Goal: Task Accomplishment & Management: Manage account settings

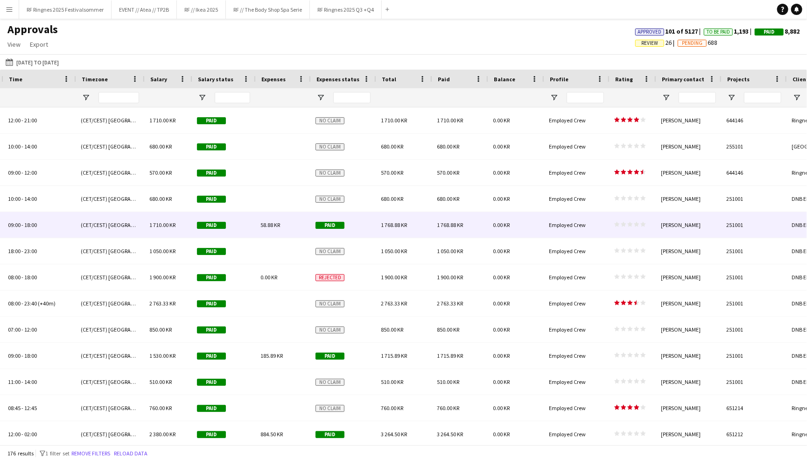
click at [266, 227] on span "58.88 KR" at bounding box center [270, 224] width 20 height 7
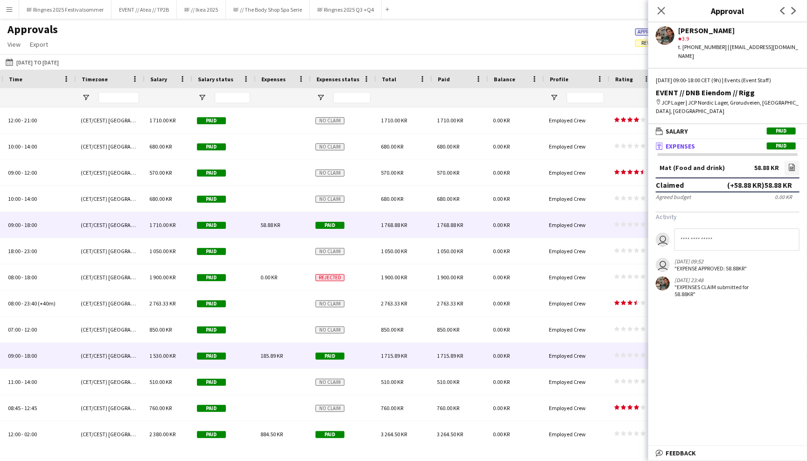
click at [296, 350] on div "185.89 KR" at bounding box center [282, 356] width 55 height 26
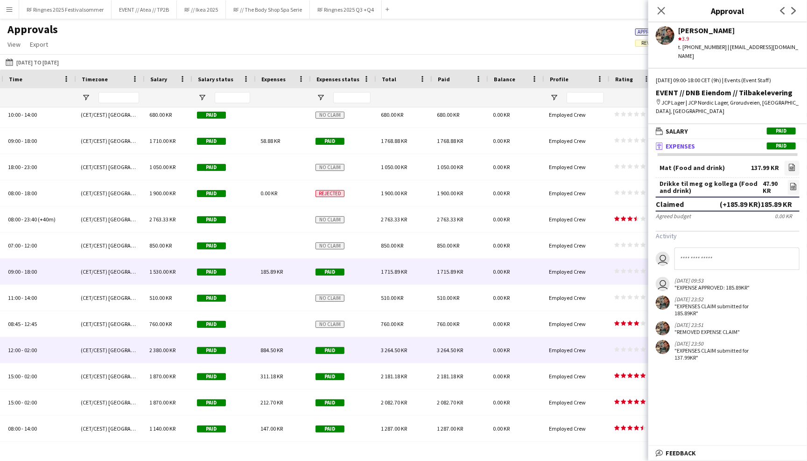
click at [281, 355] on div "884.50 KR" at bounding box center [282, 350] width 55 height 26
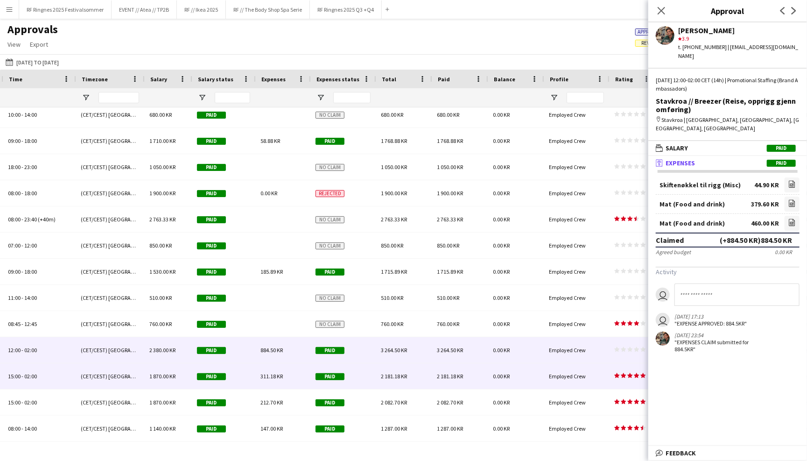
click at [279, 374] on span "311.18 KR" at bounding box center [271, 375] width 22 height 7
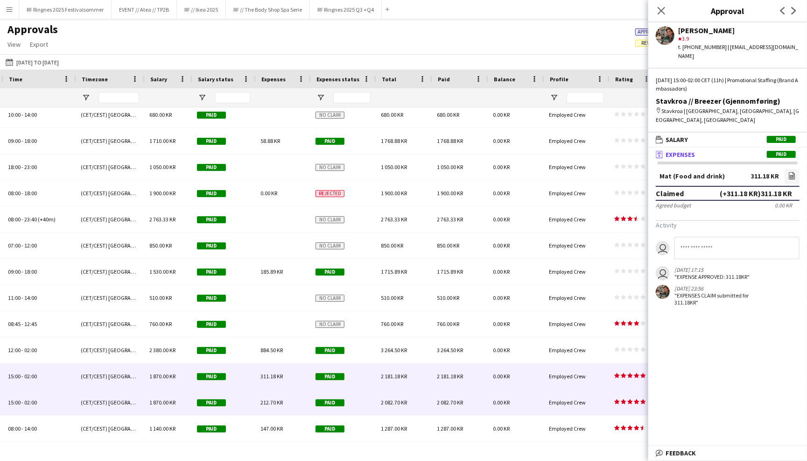
click at [280, 390] on div "212.70 KR" at bounding box center [282, 402] width 55 height 26
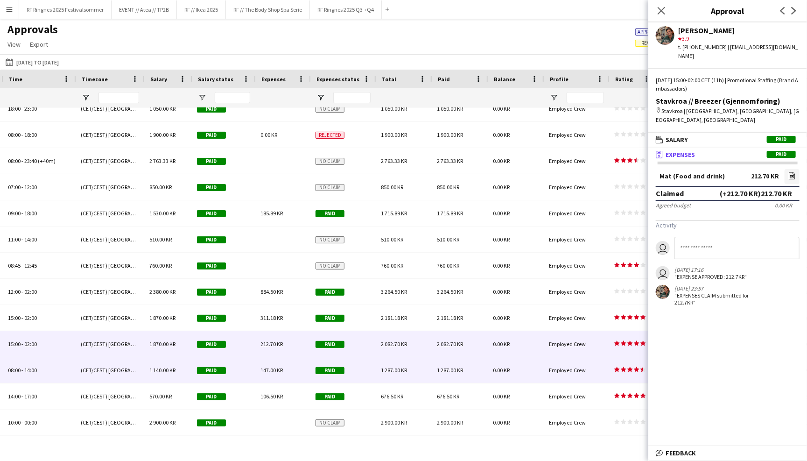
click at [277, 368] on span "147.00 KR" at bounding box center [271, 369] width 22 height 7
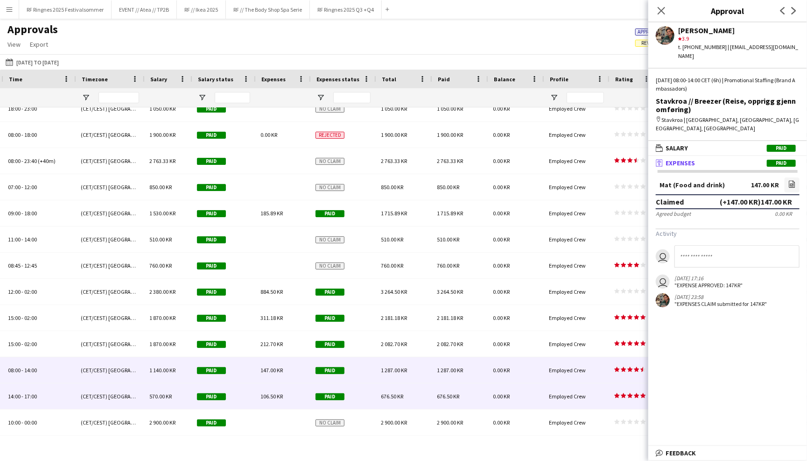
click at [275, 387] on div "106.50 KR" at bounding box center [282, 396] width 55 height 26
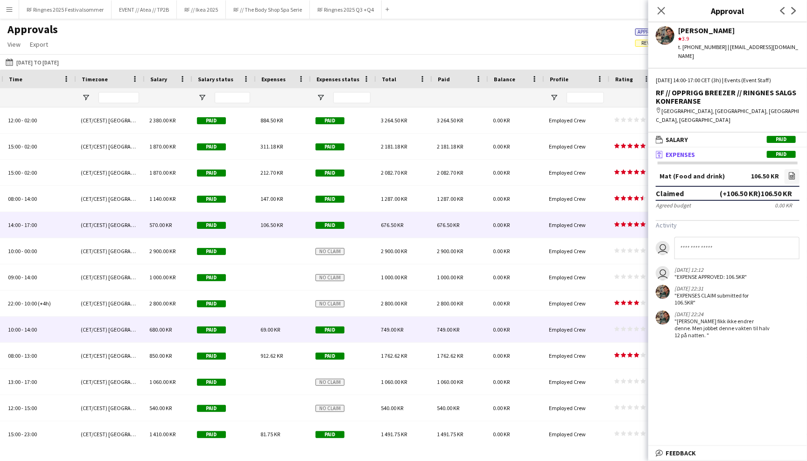
click at [281, 332] on div "69.00 KR" at bounding box center [282, 329] width 55 height 26
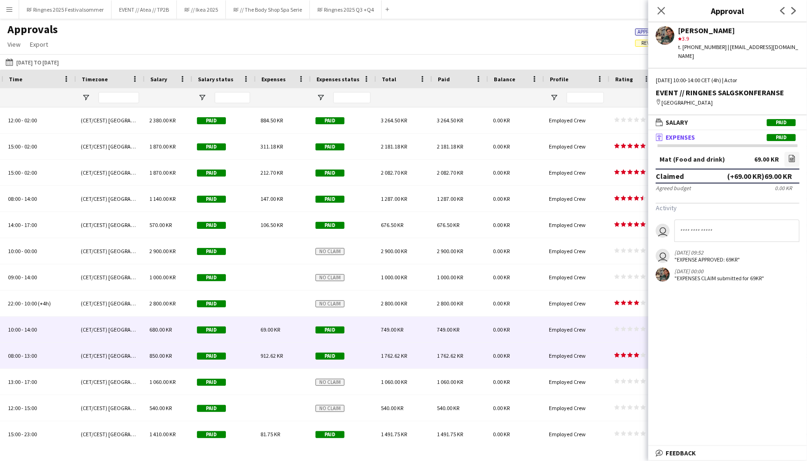
click at [281, 347] on div "912.62 KR" at bounding box center [282, 356] width 55 height 26
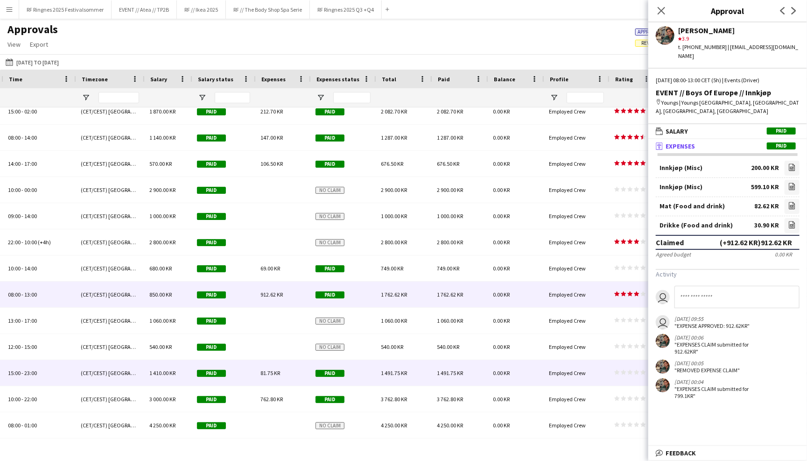
click at [288, 368] on div "81.75 KR" at bounding box center [282, 373] width 55 height 26
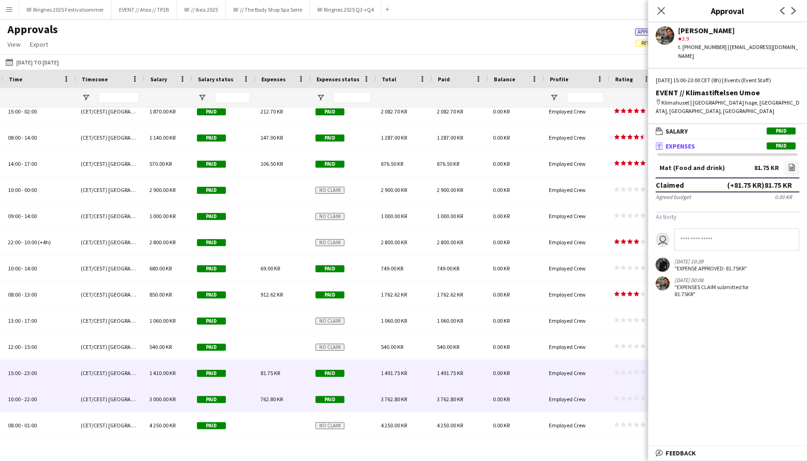
click at [290, 398] on div "762.80 KR" at bounding box center [282, 399] width 55 height 26
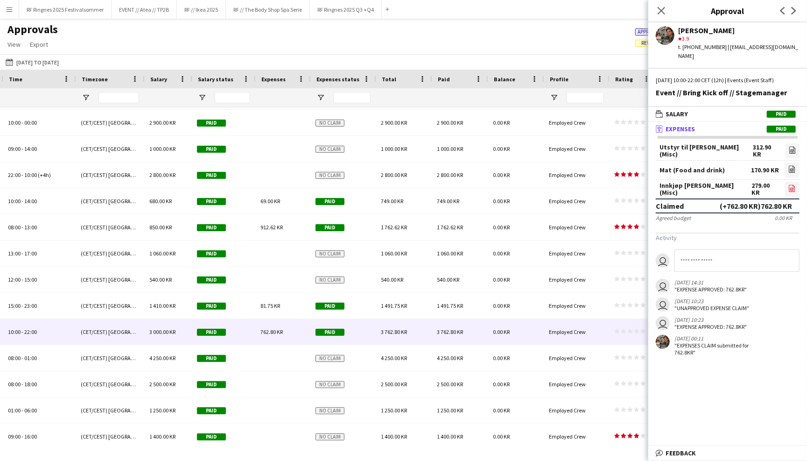
click at [792, 184] on icon "file-image" at bounding box center [791, 187] width 7 height 7
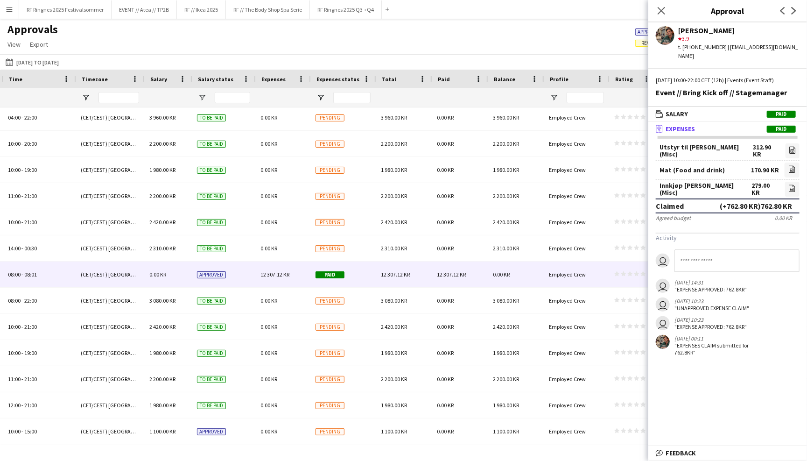
click at [274, 269] on div "12 307.12 KR" at bounding box center [282, 274] width 55 height 26
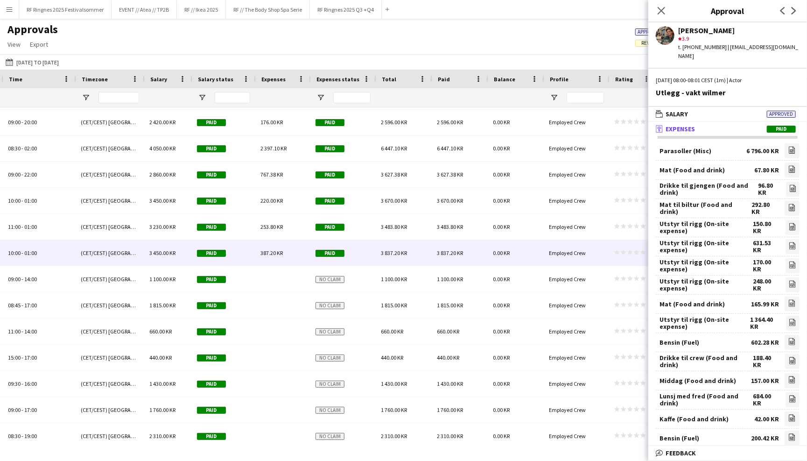
click at [294, 246] on div "387.20 KR" at bounding box center [282, 253] width 55 height 26
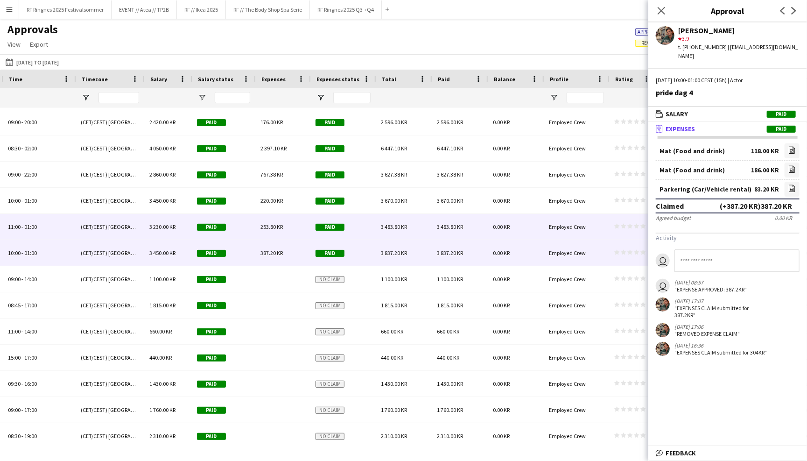
click at [280, 219] on div "253.80 KR" at bounding box center [282, 227] width 55 height 26
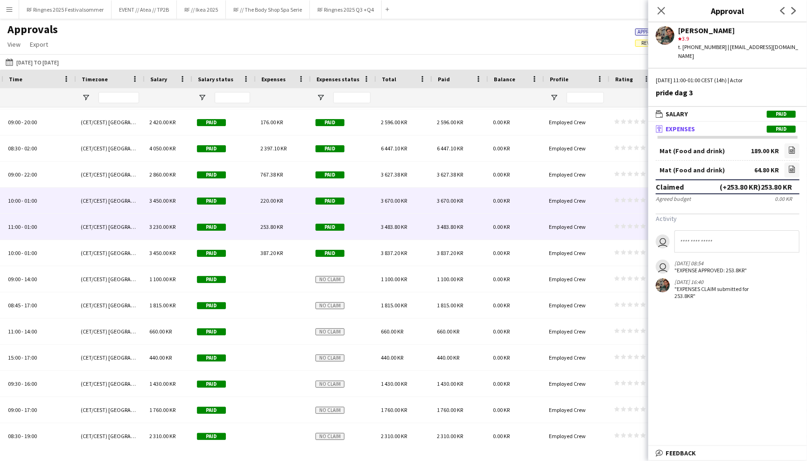
click at [285, 196] on div "220.00 KR" at bounding box center [282, 201] width 55 height 26
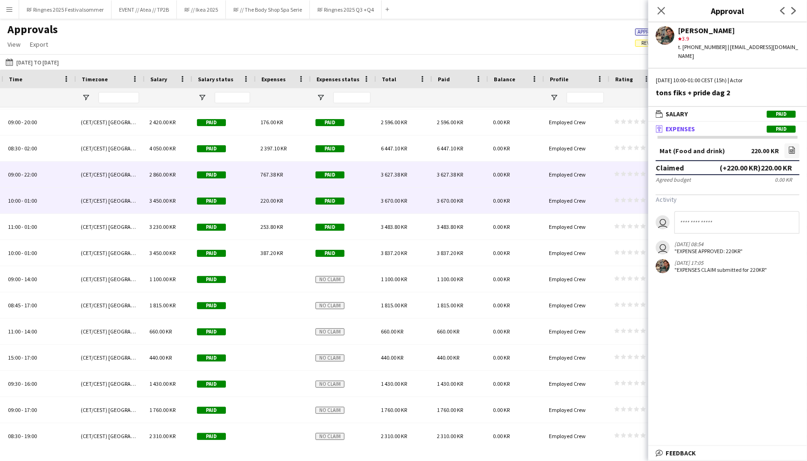
click at [287, 181] on div "767.38 KR" at bounding box center [282, 174] width 55 height 26
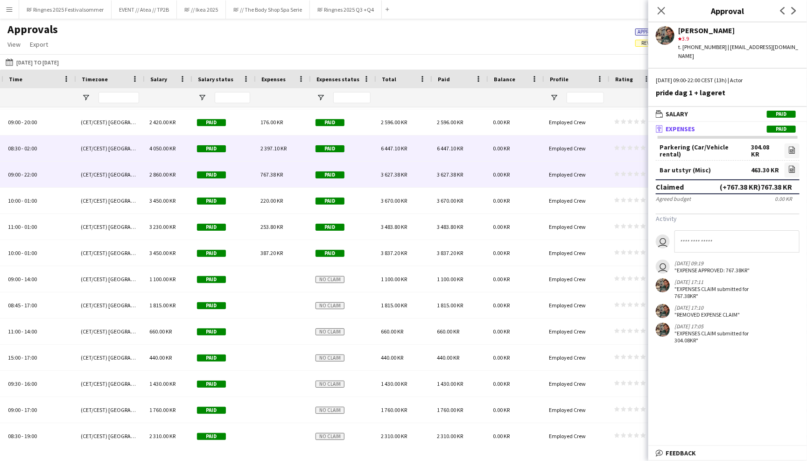
click at [273, 151] on div "2 397.10 KR" at bounding box center [282, 148] width 55 height 26
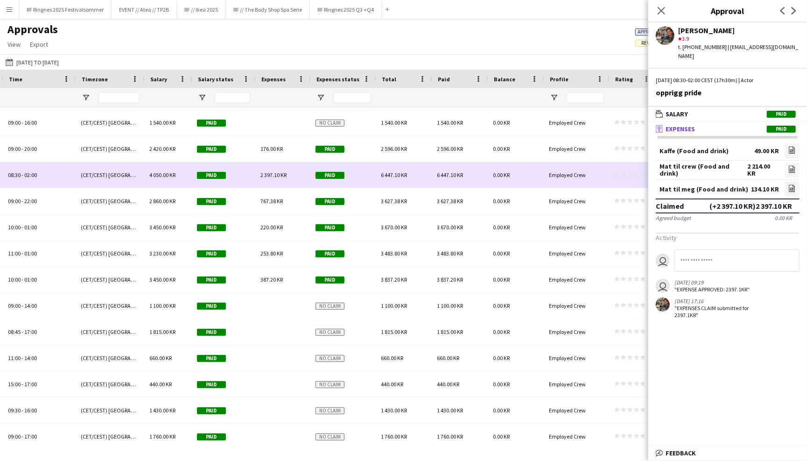
scroll to position [3549, 0]
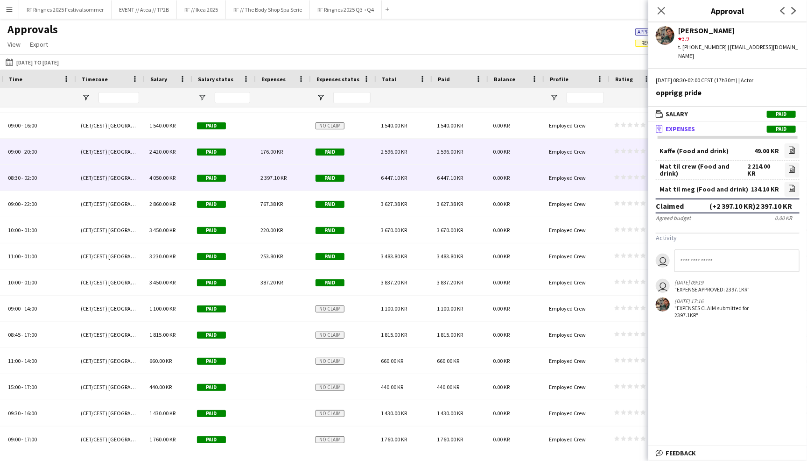
click at [273, 155] on div "176.00 KR" at bounding box center [282, 152] width 55 height 26
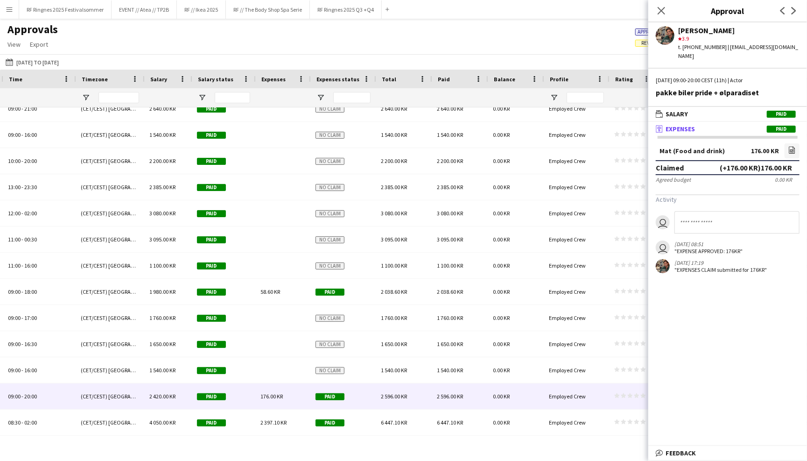
scroll to position [3304, 0]
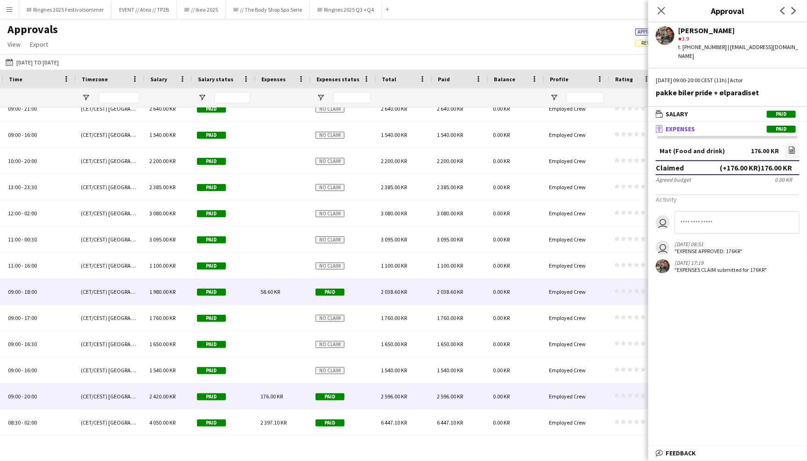
click at [289, 287] on div "58.60 KR" at bounding box center [282, 292] width 55 height 26
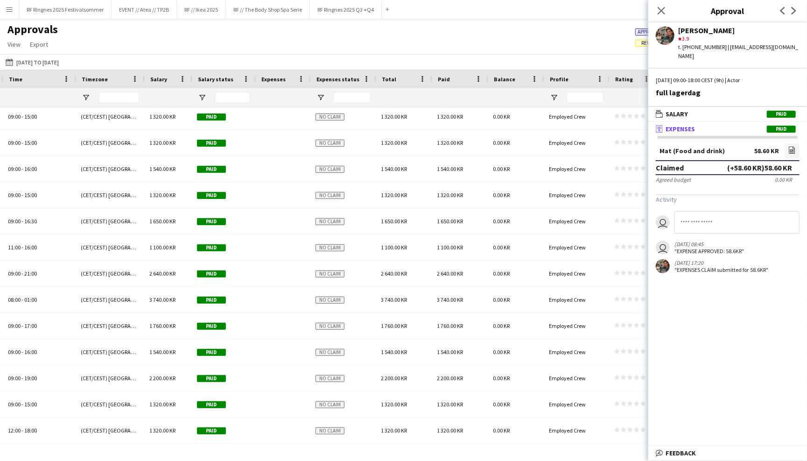
scroll to position [2872, 0]
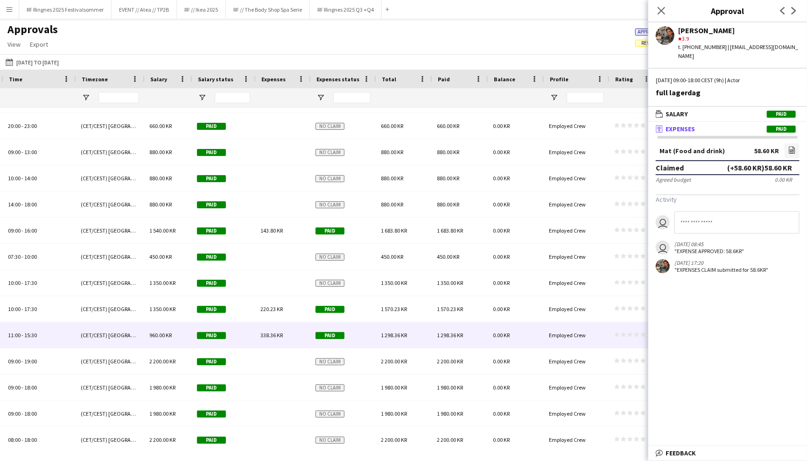
click at [287, 332] on div "338.36 KR" at bounding box center [282, 335] width 55 height 26
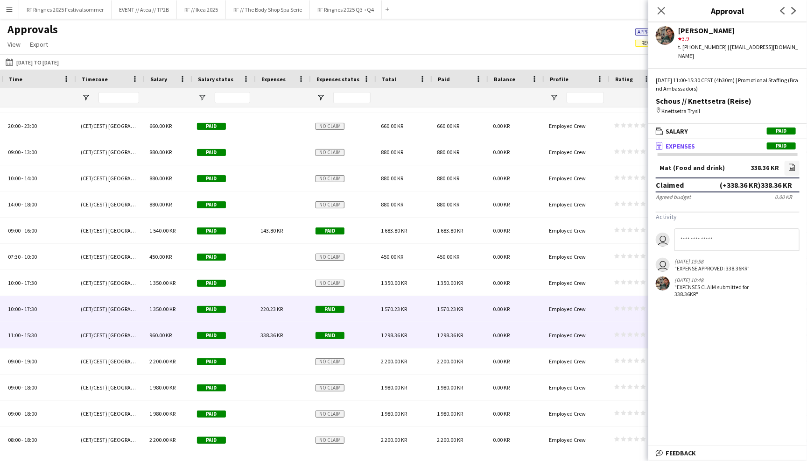
click at [287, 307] on div "220.23 KR" at bounding box center [282, 309] width 55 height 26
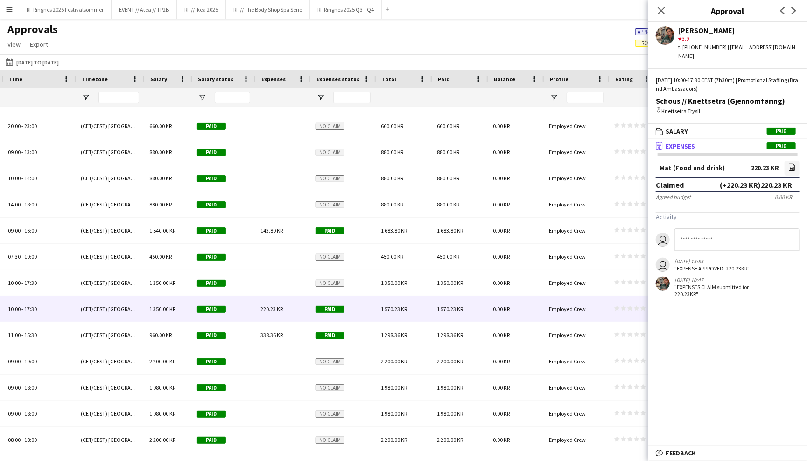
click at [594, 12] on app-navbar "Menu Boards Boards Boards All jobs Status Workforce Workforce My Workforce Recr…" at bounding box center [403, 9] width 807 height 19
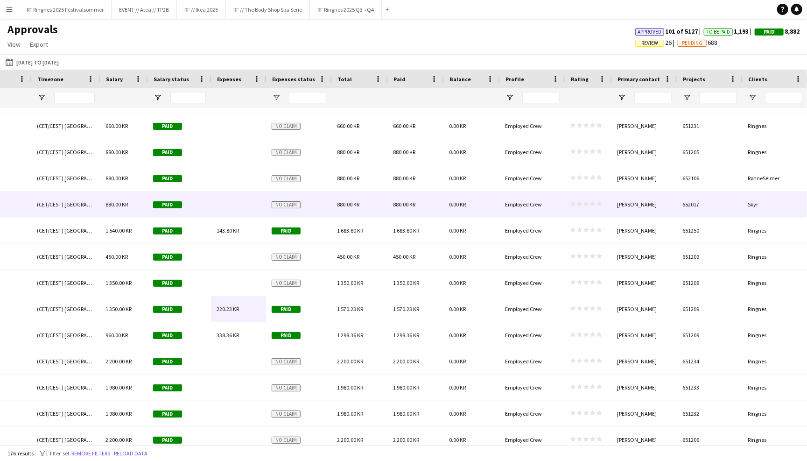
scroll to position [0, 321]
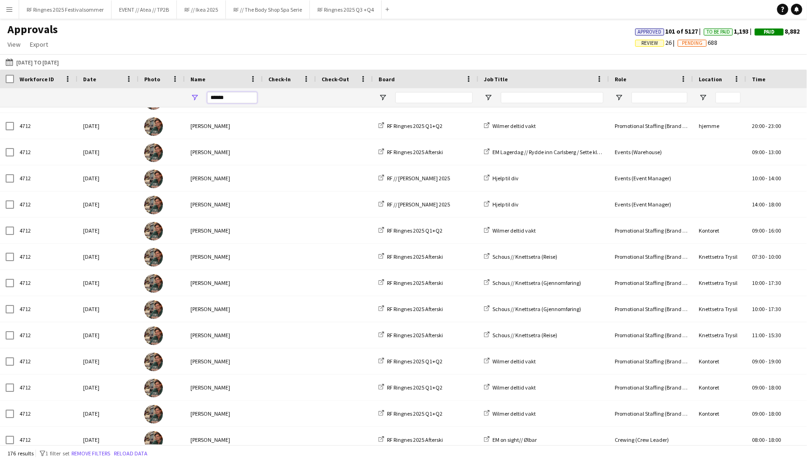
drag, startPoint x: 240, startPoint y: 97, endPoint x: 188, endPoint y: 97, distance: 52.3
click at [188, 97] on div "******" at bounding box center [224, 97] width 78 height 19
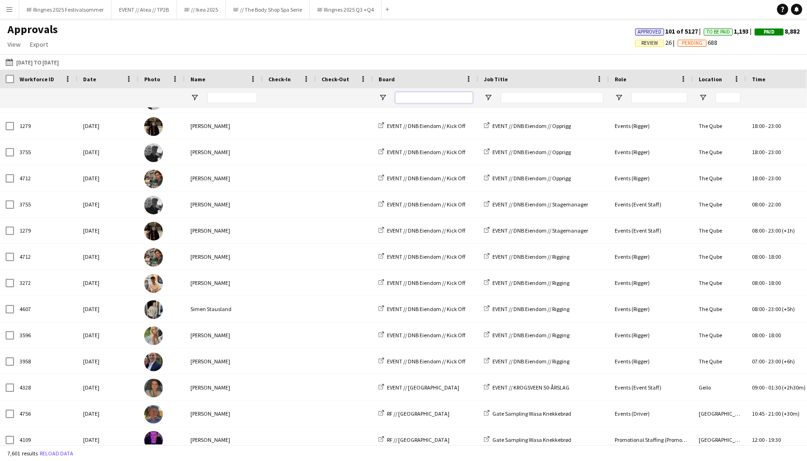
click at [436, 100] on input "Board Filter Input" at bounding box center [433, 97] width 77 height 11
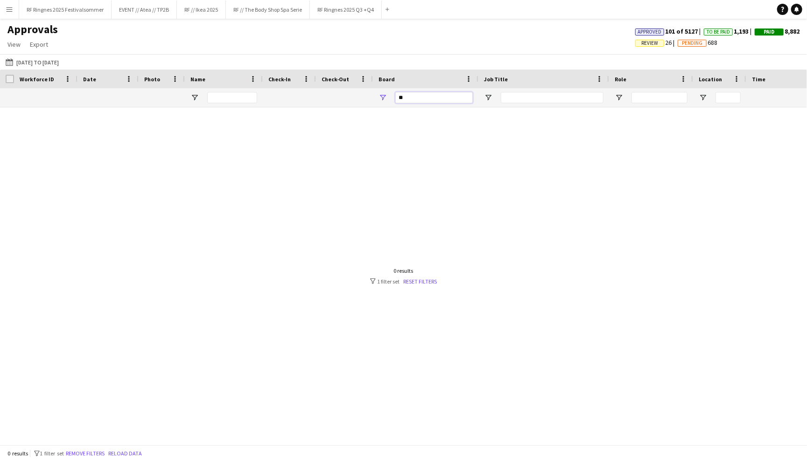
type input "*"
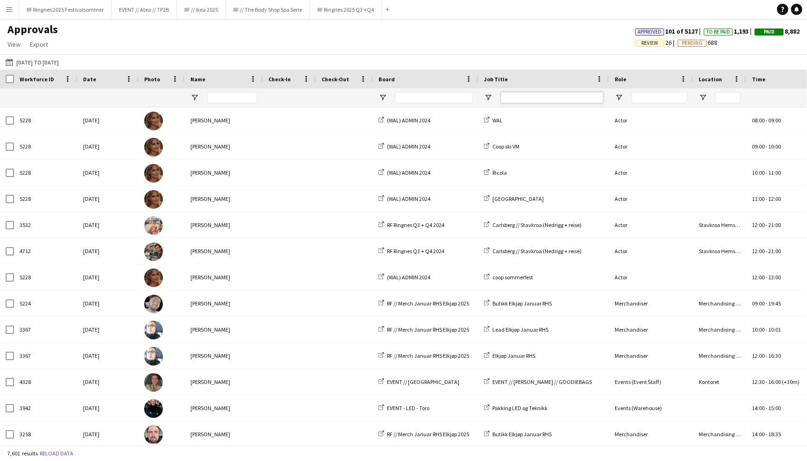
click at [543, 100] on input "Job Title Filter Input" at bounding box center [552, 97] width 103 height 11
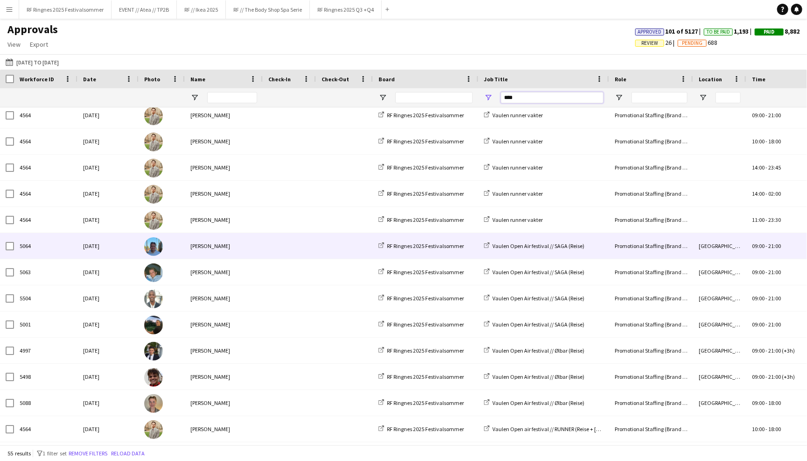
type input "****"
click at [595, 243] on div "Vaulen Open Air festival // SAGA (Reise)" at bounding box center [543, 246] width 131 height 26
click at [592, 246] on div "Vaulen Open Air festival // SAGA (Reise)" at bounding box center [543, 246] width 131 height 26
click at [252, 245] on div "[PERSON_NAME]" at bounding box center [224, 246] width 78 height 26
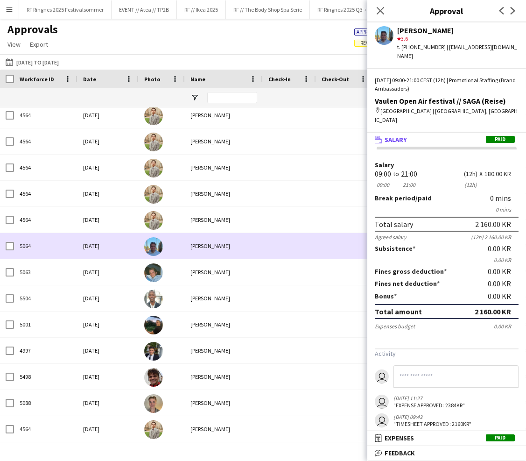
click at [169, 272] on div at bounding box center [162, 272] width 46 height 26
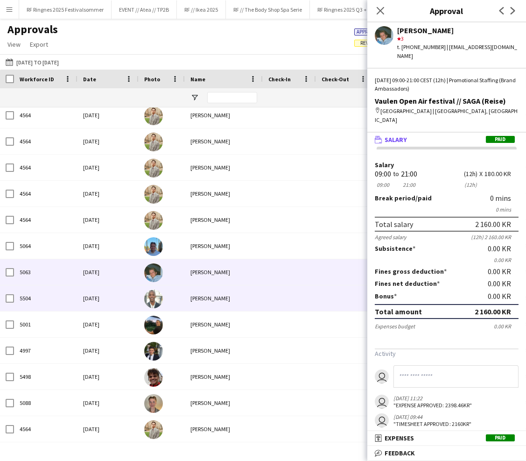
click at [245, 297] on div "[PERSON_NAME]" at bounding box center [224, 298] width 78 height 26
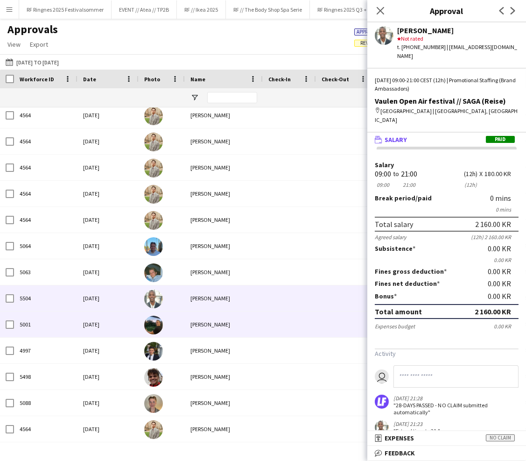
click at [245, 319] on div "[PERSON_NAME]" at bounding box center [224, 324] width 78 height 26
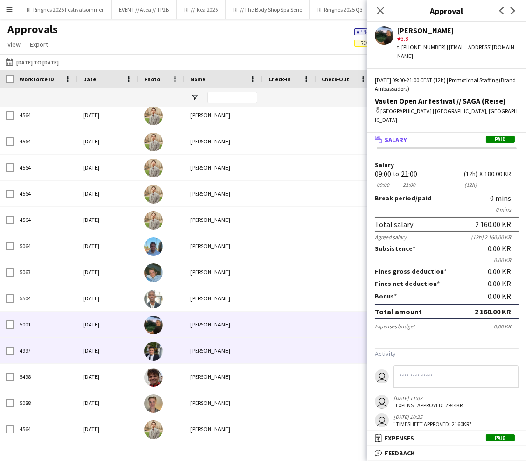
click at [247, 343] on div "[PERSON_NAME]" at bounding box center [224, 350] width 78 height 26
click at [242, 315] on div "[PERSON_NAME]" at bounding box center [224, 324] width 78 height 26
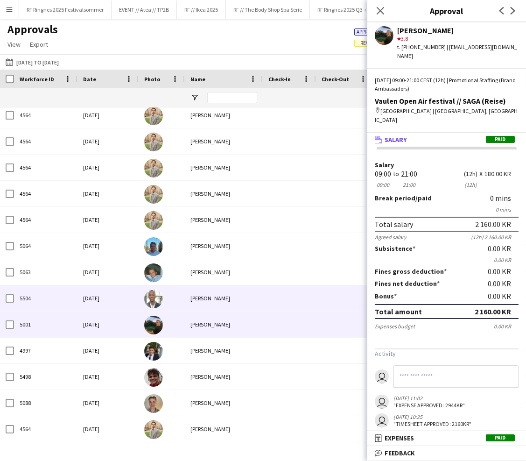
click at [241, 288] on div "[PERSON_NAME]" at bounding box center [224, 298] width 78 height 26
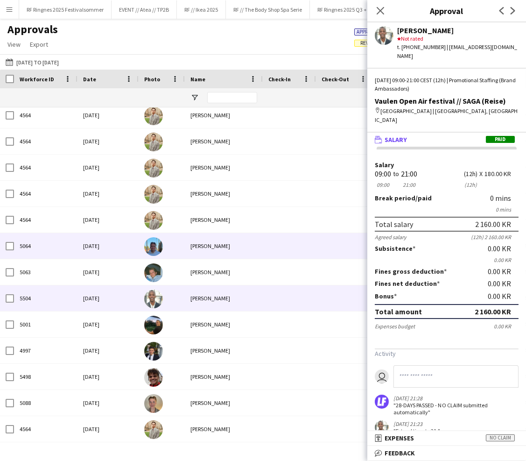
click at [241, 246] on div "[PERSON_NAME]" at bounding box center [224, 246] width 78 height 26
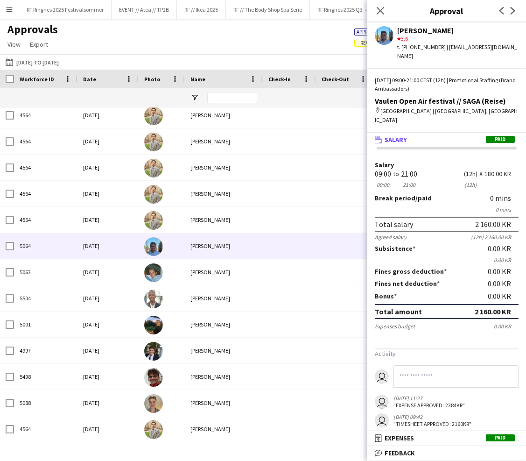
click at [199, 35] on div "Approvals View Customise view Customise filters Reset Filters Reset View Reset …" at bounding box center [263, 38] width 526 height 32
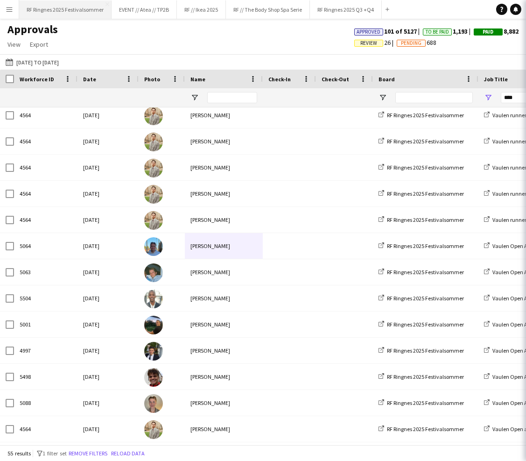
click at [89, 10] on button "RF Ringnes 2025 Festivalsommer Close" at bounding box center [65, 9] width 92 height 18
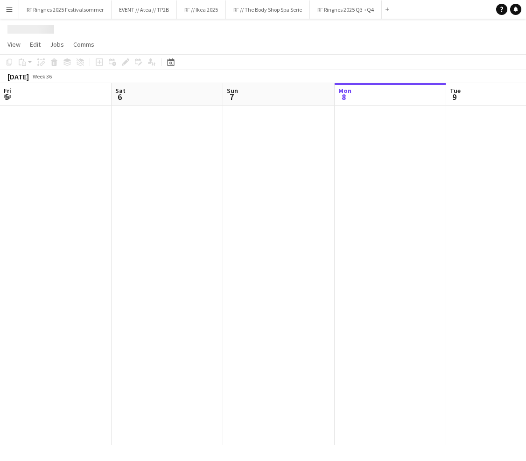
scroll to position [0, 223]
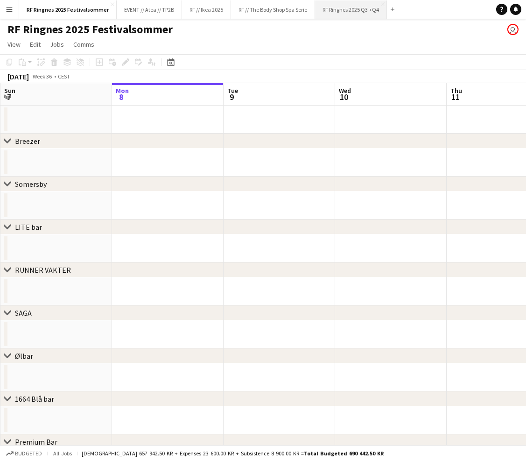
click at [368, 7] on button "RF Ringnes 2025 Q3 +Q4 Close" at bounding box center [351, 9] width 72 height 18
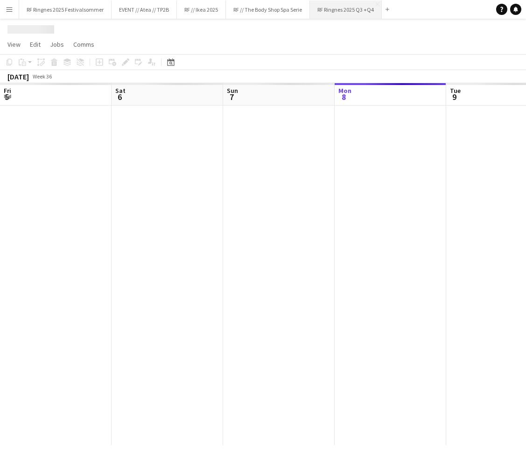
scroll to position [0, 223]
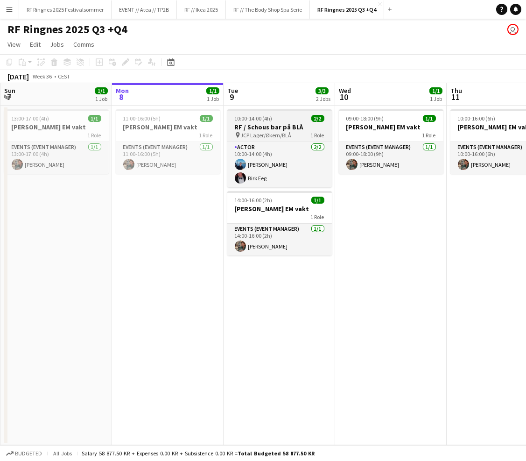
click at [280, 124] on h3 "RF / Schous bar på BLÅ" at bounding box center [279, 127] width 105 height 8
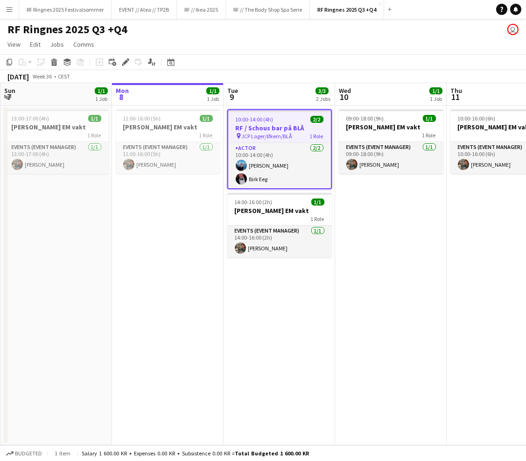
click at [260, 42] on app-page-menu "View Day view expanded Day view collapsed Month view Date picker Jump to [DATE]…" at bounding box center [263, 45] width 526 height 18
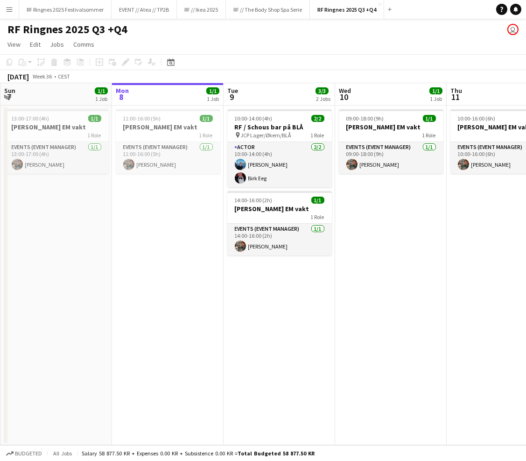
click at [9, 2] on button "Menu" at bounding box center [9, 9] width 19 height 19
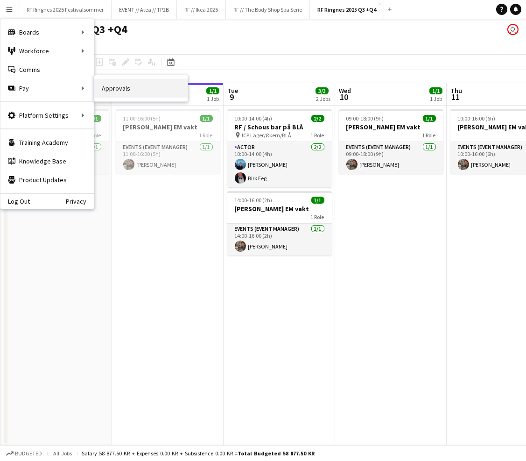
click at [109, 89] on link "Approvals" at bounding box center [140, 88] width 93 height 19
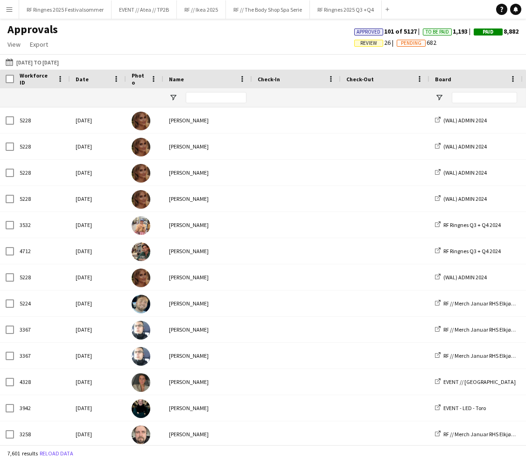
type input "****"
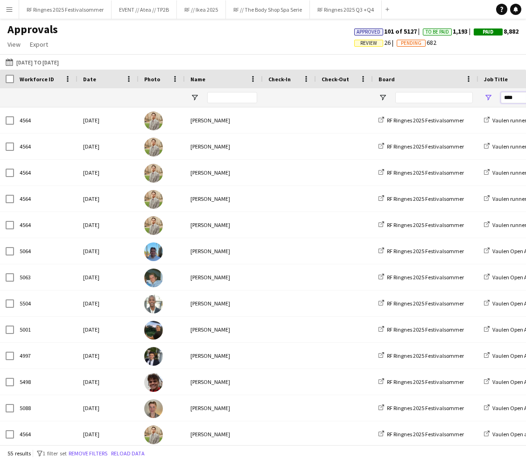
drag, startPoint x: 520, startPoint y: 95, endPoint x: 494, endPoint y: 95, distance: 26.6
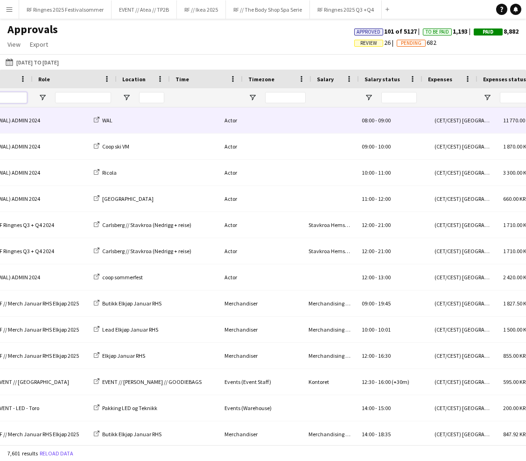
scroll to position [0, 682]
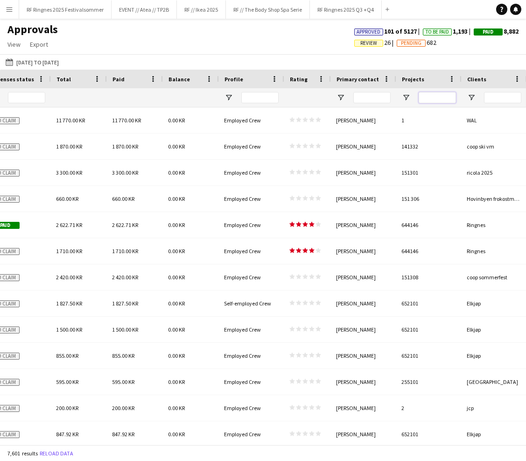
click at [447, 100] on input "Projects Filter Input" at bounding box center [437, 97] width 37 height 11
type input "*"
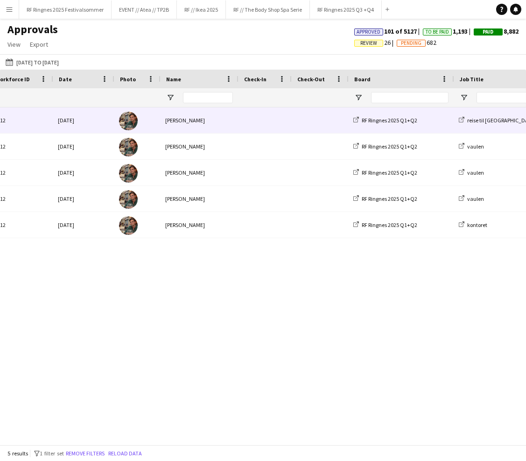
type input "******"
click at [307, 121] on span at bounding box center [319, 120] width 46 height 26
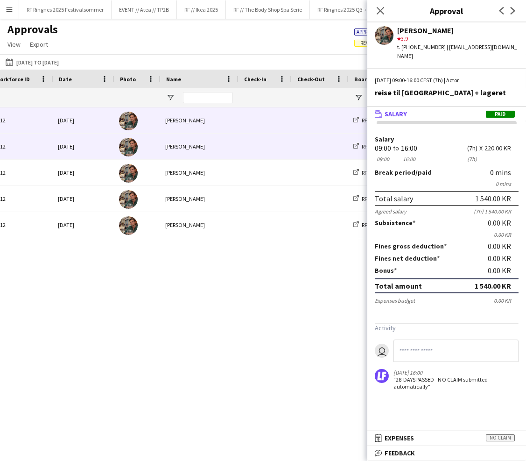
click at [235, 146] on div "[PERSON_NAME]" at bounding box center [199, 146] width 78 height 26
click at [210, 117] on div "[PERSON_NAME]" at bounding box center [199, 120] width 78 height 26
click at [240, 145] on div at bounding box center [264, 146] width 53 height 26
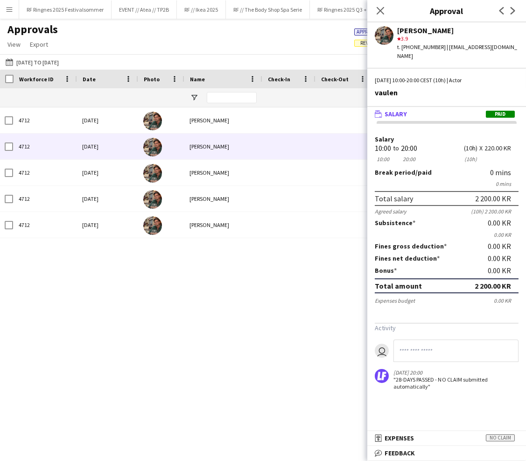
scroll to position [0, 0]
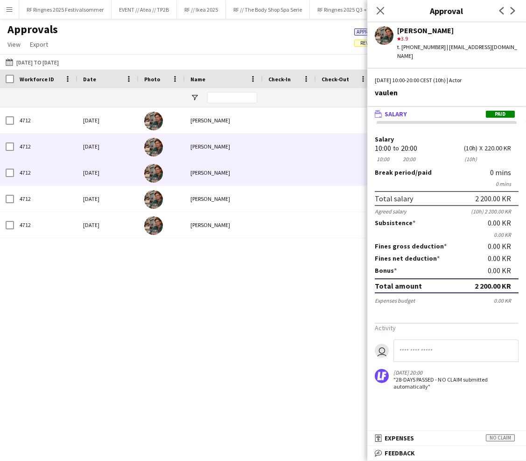
click at [175, 174] on div at bounding box center [162, 173] width 46 height 26
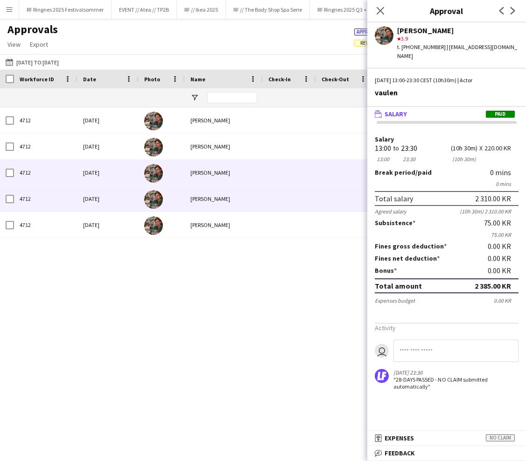
click at [185, 197] on div "[PERSON_NAME]" at bounding box center [224, 199] width 78 height 26
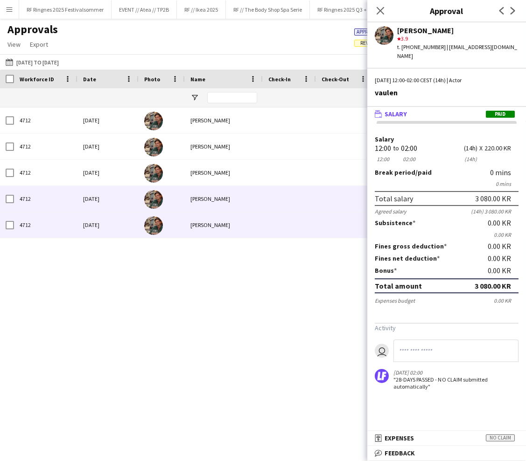
click at [212, 229] on div "[PERSON_NAME]" at bounding box center [224, 225] width 78 height 26
click at [189, 199] on div "[PERSON_NAME]" at bounding box center [224, 199] width 78 height 26
click at [182, 223] on div at bounding box center [162, 225] width 46 height 26
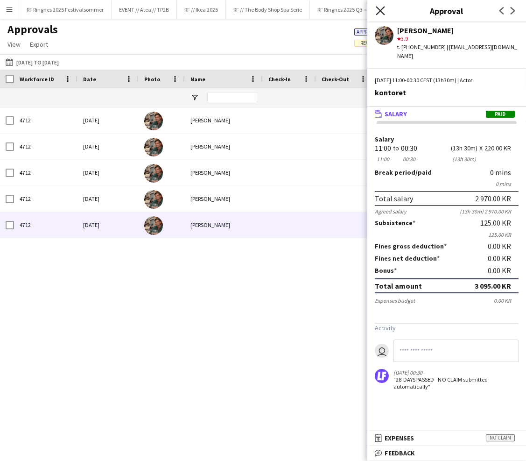
click at [379, 13] on icon "Close pop-in" at bounding box center [380, 10] width 9 height 9
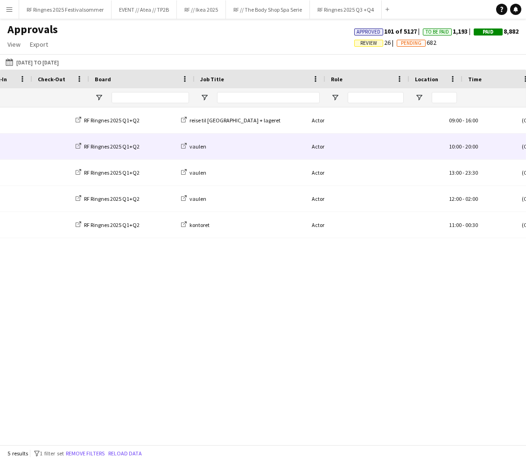
scroll to position [0, 397]
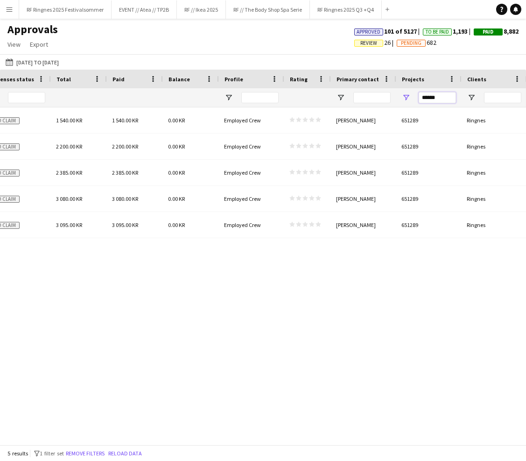
drag, startPoint x: 443, startPoint y: 97, endPoint x: 419, endPoint y: 97, distance: 23.3
click at [419, 97] on input "******" at bounding box center [437, 97] width 37 height 11
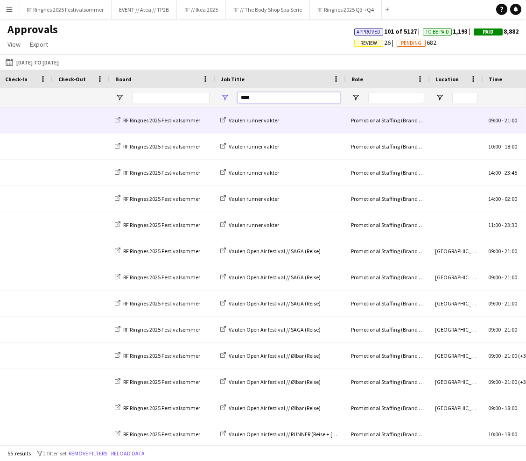
type input "****"
click at [327, 126] on div "Vaulen runner vakter" at bounding box center [280, 120] width 131 height 26
click at [351, 125] on div "Promotional Staffing (Brand Ambassadors)" at bounding box center [387, 120] width 84 height 26
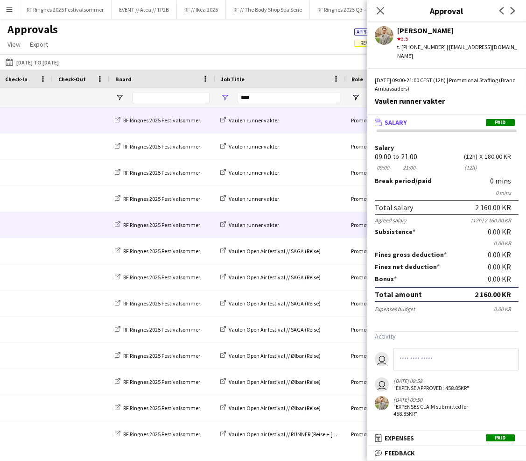
click at [203, 227] on div "RF Ringnes 2025 Festivalsommer" at bounding box center [161, 225] width 105 height 26
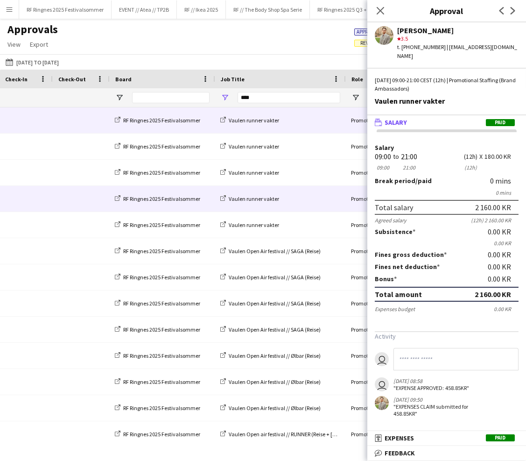
click at [203, 209] on div "RF Ringnes 2025 Festivalsommer" at bounding box center [161, 199] width 105 height 26
click at [151, 197] on span "RF Ringnes 2025 Festivalsommer" at bounding box center [161, 198] width 77 height 7
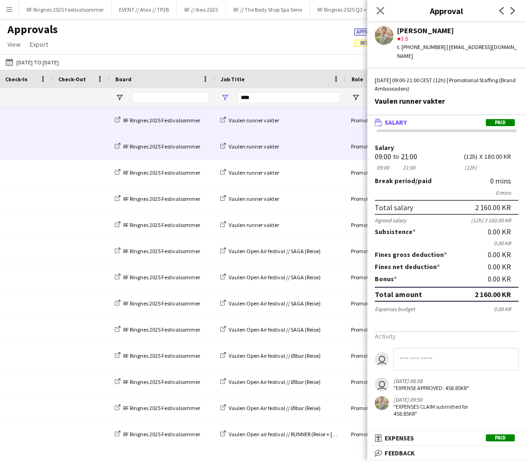
click at [52, 144] on div at bounding box center [80, 146] width 57 height 26
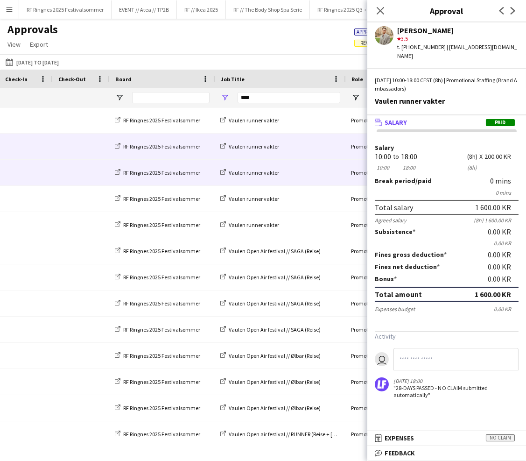
click at [50, 170] on div at bounding box center [25, 173] width 53 height 26
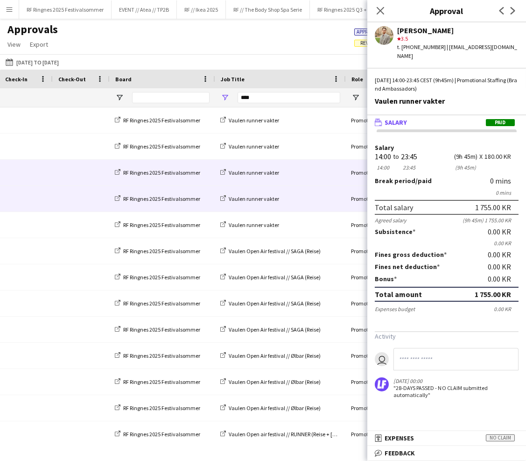
click at [48, 199] on div at bounding box center [25, 199] width 53 height 26
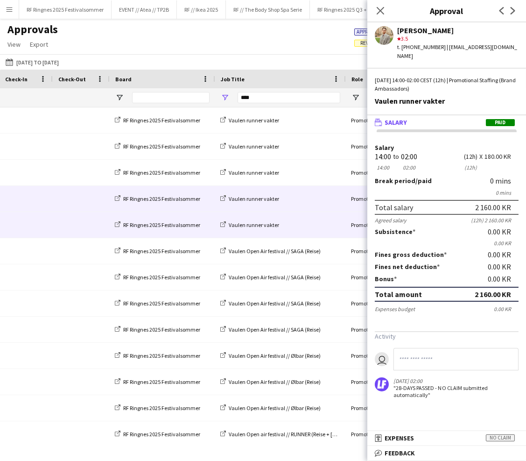
click at [52, 225] on div at bounding box center [80, 225] width 57 height 26
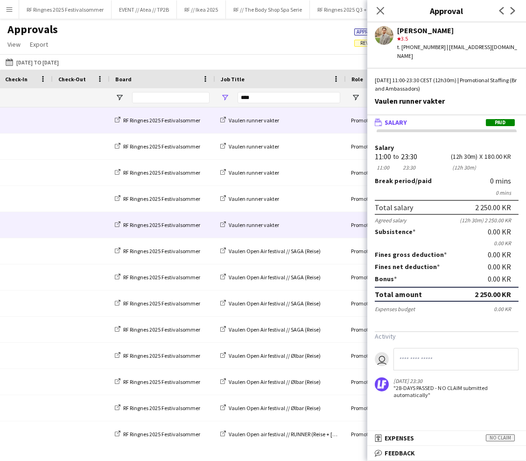
click at [70, 119] on span at bounding box center [81, 120] width 46 height 26
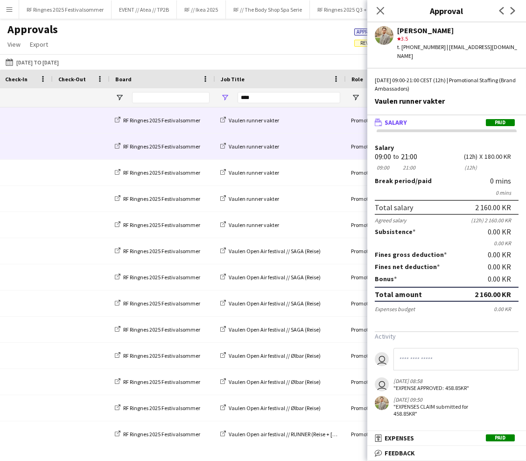
click at [288, 147] on div "Vaulen runner vakter" at bounding box center [280, 146] width 131 height 26
click at [279, 147] on div "Vaulen runner vakter" at bounding box center [280, 146] width 131 height 26
click at [276, 147] on span "Vaulen runner vakter" at bounding box center [254, 146] width 50 height 7
click at [304, 147] on div "Vaulen runner vakter" at bounding box center [280, 146] width 131 height 26
click at [317, 147] on div "Vaulen runner vakter" at bounding box center [280, 146] width 131 height 26
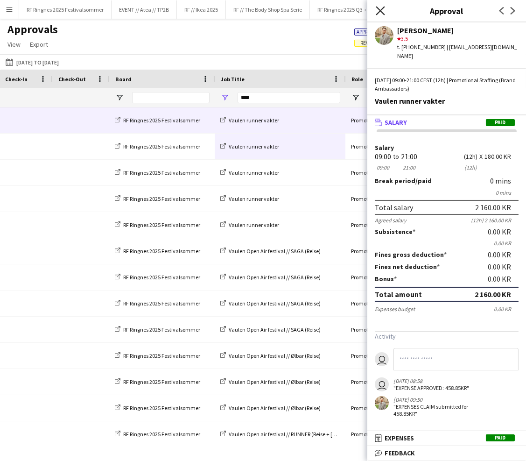
click at [381, 13] on icon at bounding box center [380, 10] width 9 height 9
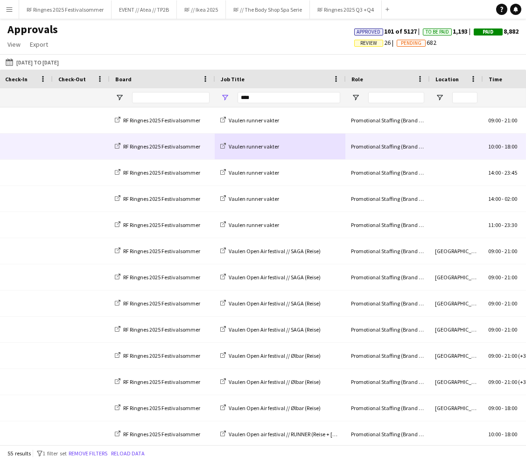
click at [447, 144] on div at bounding box center [455, 146] width 53 height 26
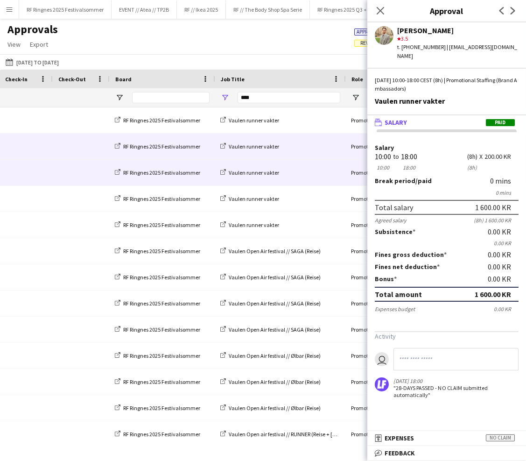
click at [52, 174] on div at bounding box center [80, 173] width 57 height 26
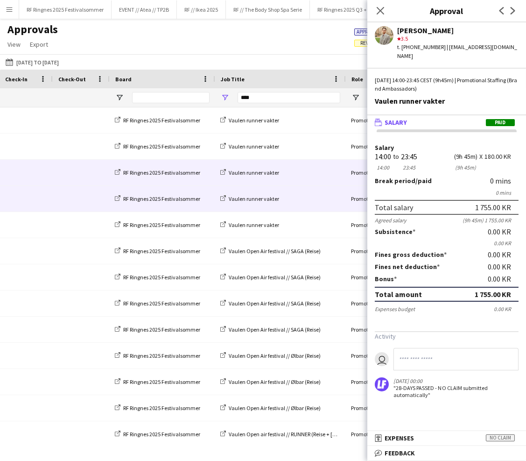
click at [312, 200] on div "Vaulen runner vakter" at bounding box center [280, 199] width 131 height 26
click at [304, 197] on div "Vaulen runner vakter" at bounding box center [280, 199] width 131 height 26
click at [84, 198] on span at bounding box center [81, 199] width 46 height 26
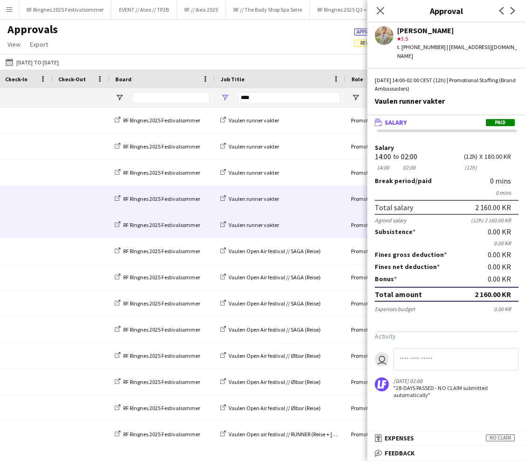
click at [77, 223] on span at bounding box center [81, 225] width 46 height 26
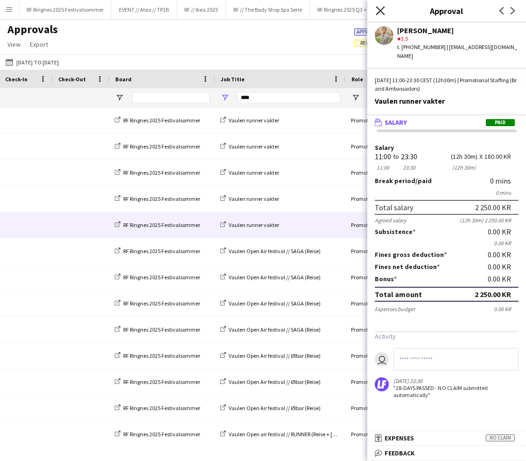
click at [381, 8] on icon at bounding box center [380, 10] width 9 height 9
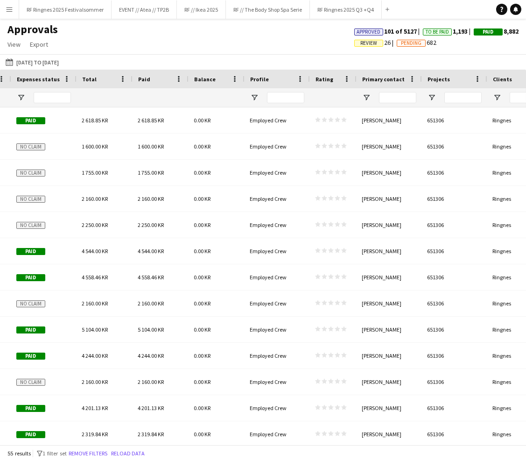
scroll to position [0, 1030]
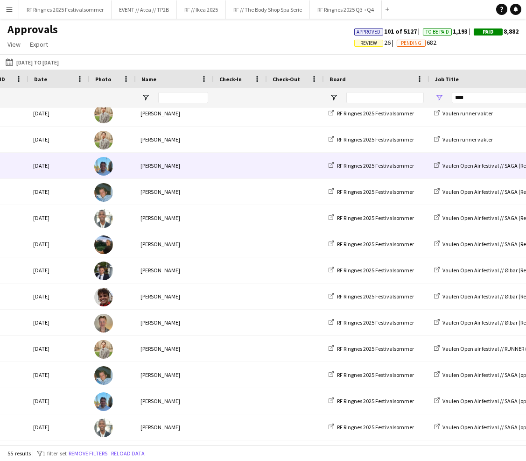
click at [214, 167] on div at bounding box center [239, 166] width 53 height 26
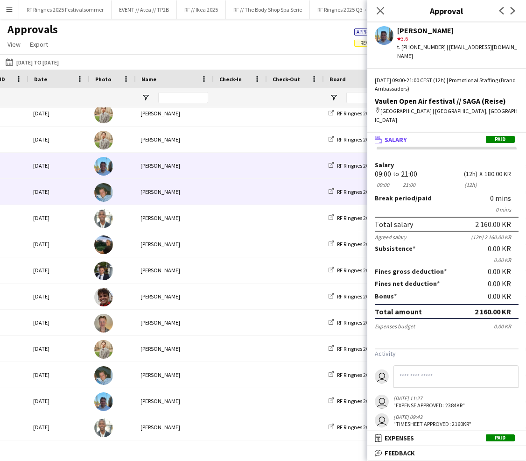
click at [189, 195] on div "[PERSON_NAME]" at bounding box center [174, 192] width 78 height 26
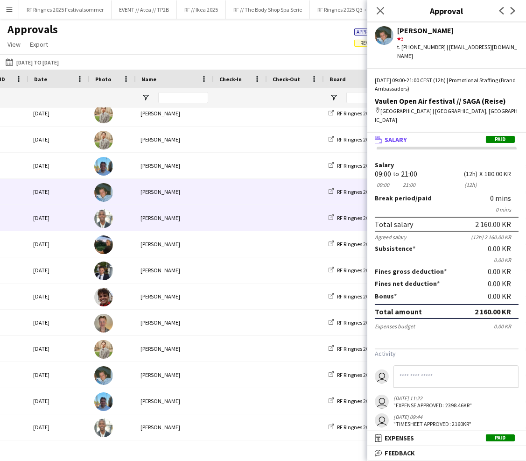
click at [199, 218] on div "[PERSON_NAME]" at bounding box center [174, 218] width 78 height 26
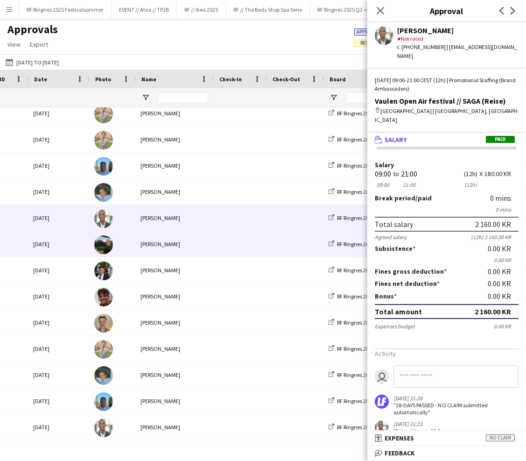
click at [196, 246] on div "[PERSON_NAME]" at bounding box center [174, 244] width 78 height 26
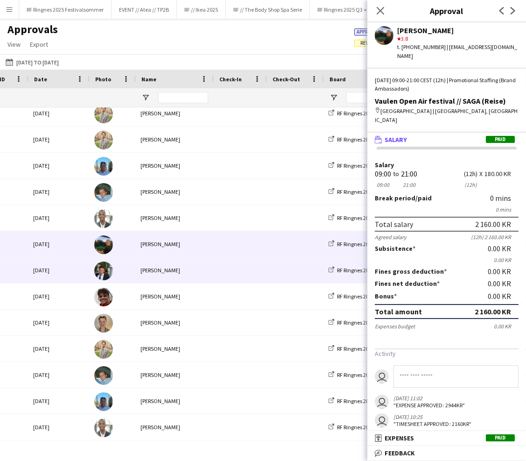
click at [198, 268] on div "[PERSON_NAME]" at bounding box center [174, 270] width 78 height 26
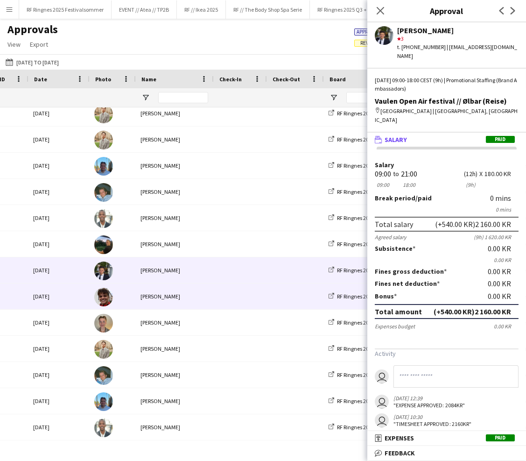
click at [201, 298] on div "[PERSON_NAME]" at bounding box center [174, 296] width 78 height 26
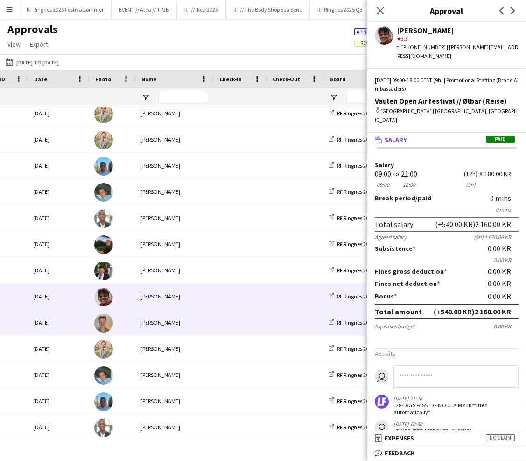
click at [209, 321] on div "[PERSON_NAME]" at bounding box center [174, 322] width 78 height 26
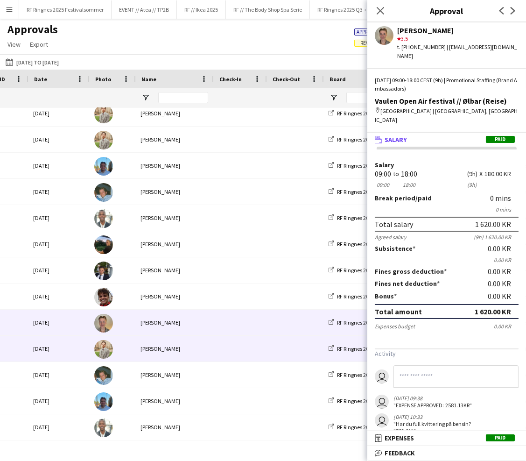
click at [213, 350] on div at bounding box center [239, 349] width 53 height 26
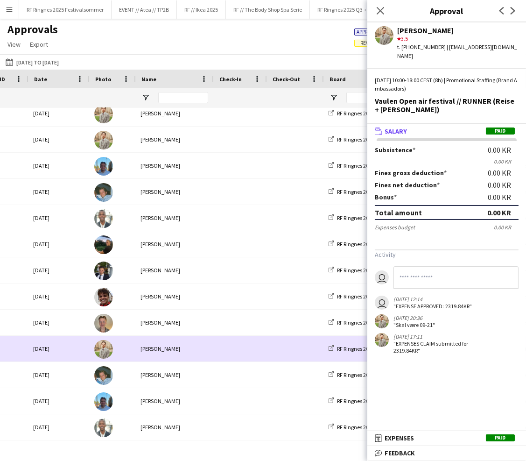
scroll to position [85, 0]
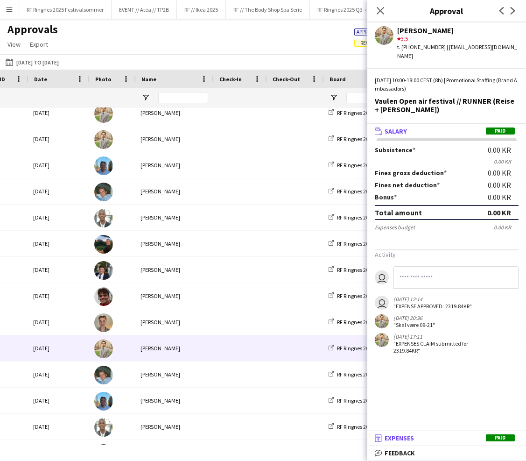
click at [396, 438] on span "Expenses" at bounding box center [399, 437] width 29 height 8
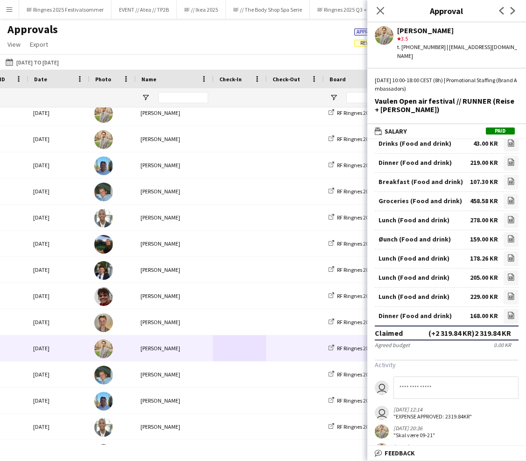
scroll to position [101, 0]
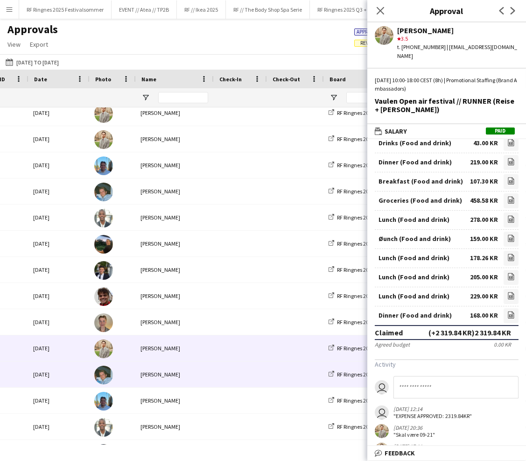
click at [232, 376] on span at bounding box center [239, 374] width 42 height 26
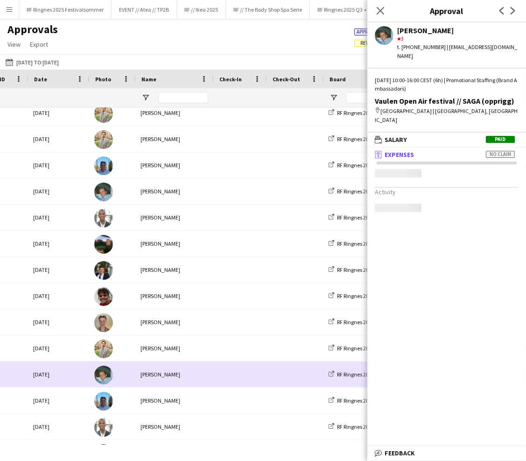
scroll to position [0, 0]
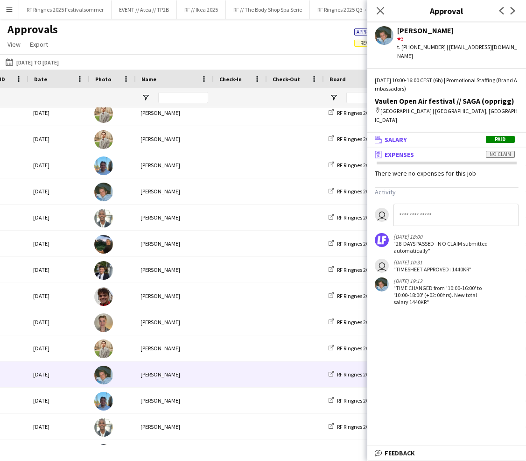
click at [421, 133] on mat-expansion-panel-header "wallet Salary Paid" at bounding box center [446, 140] width 159 height 14
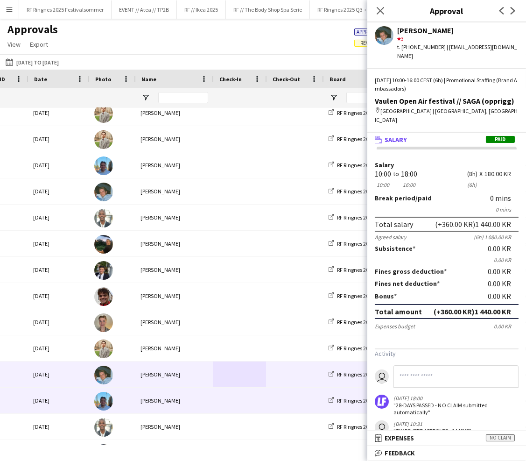
click at [200, 398] on div "[PERSON_NAME]" at bounding box center [174, 400] width 78 height 26
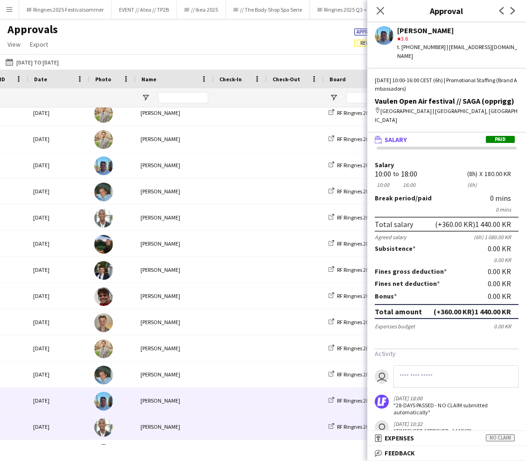
click at [217, 428] on div at bounding box center [239, 426] width 53 height 26
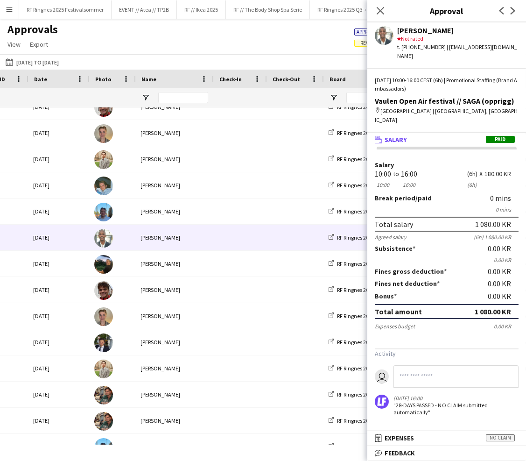
scroll to position [312, 0]
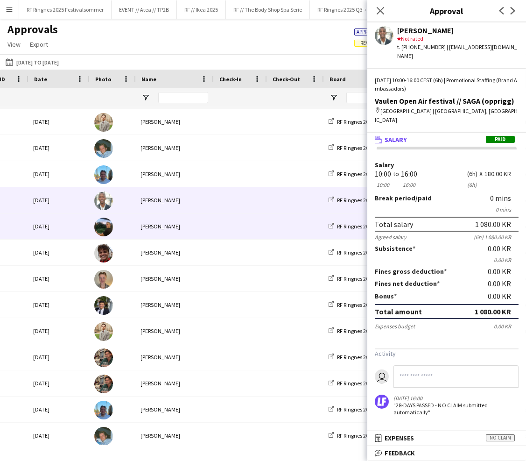
click at [240, 231] on span at bounding box center [239, 226] width 42 height 26
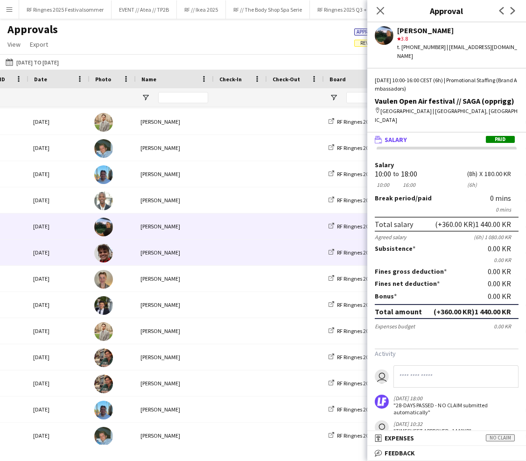
click at [212, 248] on div "[PERSON_NAME]" at bounding box center [174, 252] width 78 height 26
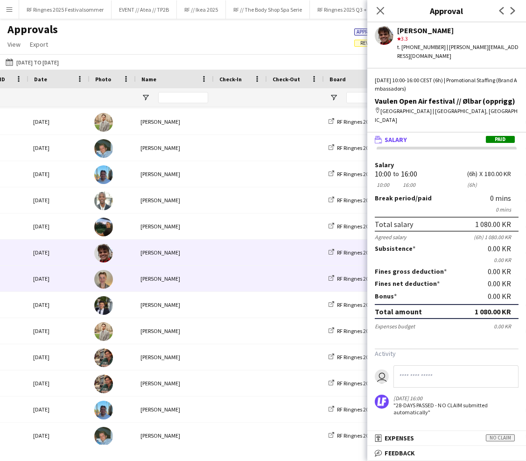
click at [201, 274] on div "[PERSON_NAME]" at bounding box center [174, 279] width 78 height 26
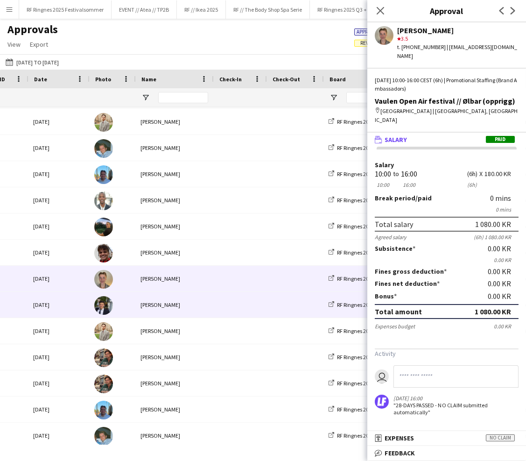
click at [191, 302] on div "[PERSON_NAME]" at bounding box center [174, 305] width 78 height 26
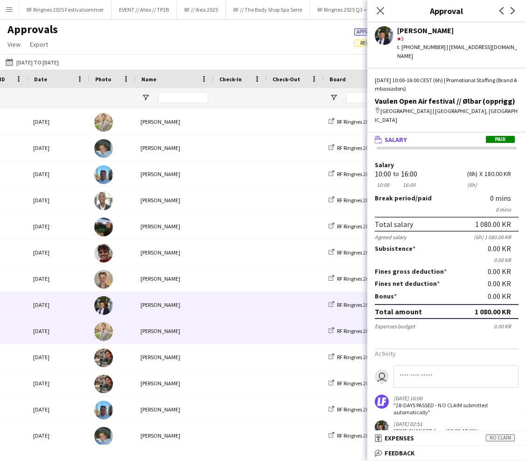
click at [236, 335] on span at bounding box center [239, 331] width 42 height 26
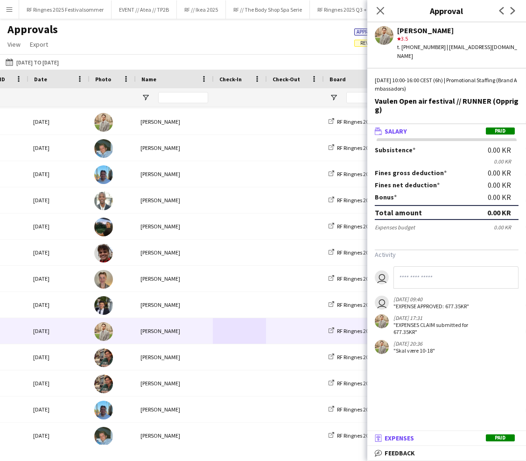
click at [408, 438] on span "Expenses" at bounding box center [399, 437] width 29 height 8
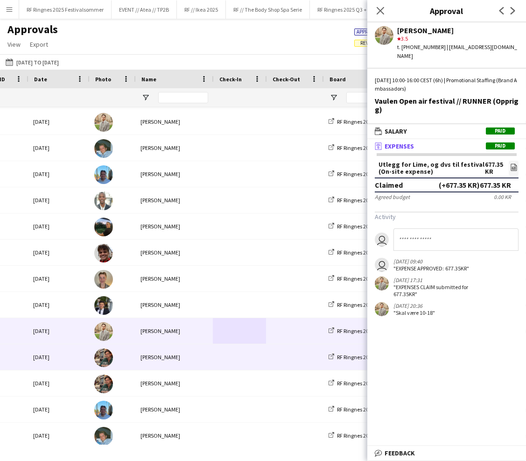
click at [200, 355] on div "[PERSON_NAME]" at bounding box center [174, 357] width 78 height 26
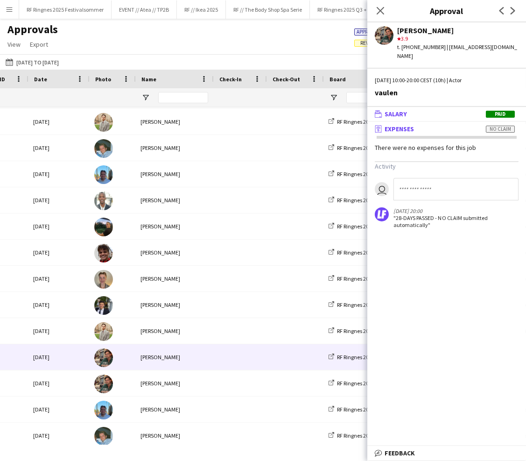
click at [436, 110] on mat-panel-title "wallet Salary Paid" at bounding box center [444, 114] width 155 height 8
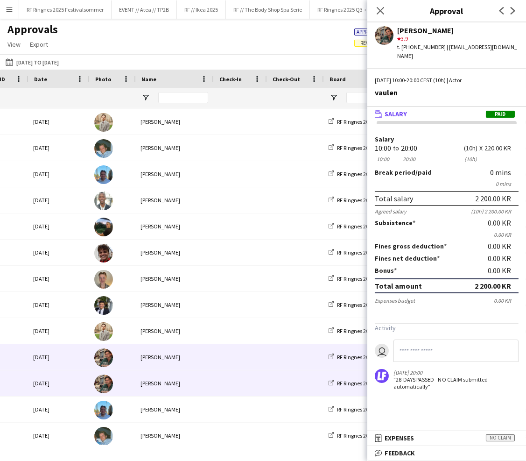
click at [222, 380] on span at bounding box center [239, 383] width 42 height 26
click at [210, 357] on div "[PERSON_NAME]" at bounding box center [174, 357] width 78 height 26
click at [212, 380] on div "[PERSON_NAME]" at bounding box center [174, 383] width 78 height 26
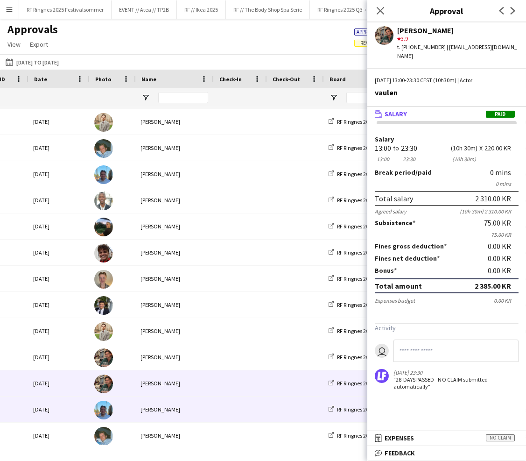
click at [213, 415] on div at bounding box center [239, 409] width 53 height 26
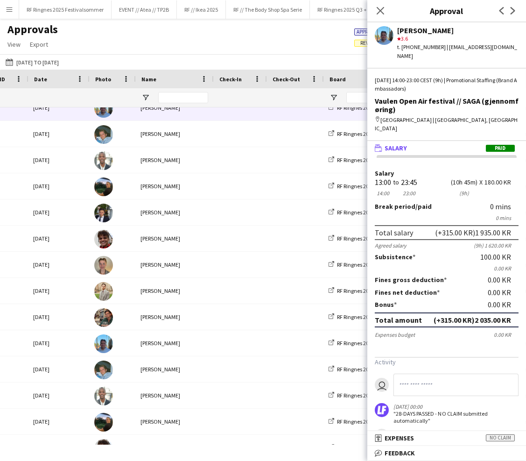
scroll to position [613, 0]
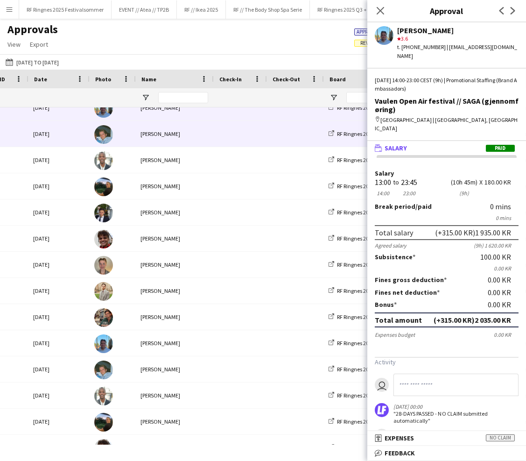
click at [200, 134] on div "[PERSON_NAME]" at bounding box center [174, 134] width 78 height 26
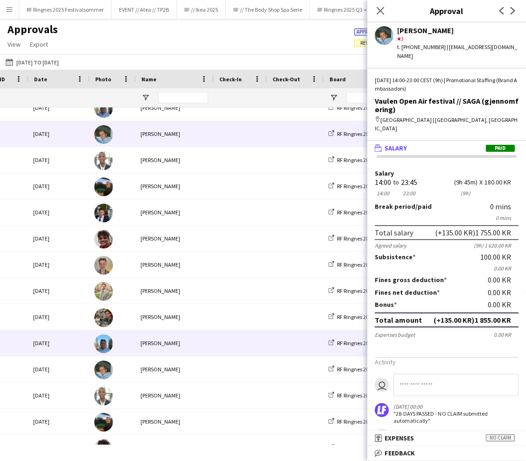
click at [193, 341] on div "[PERSON_NAME]" at bounding box center [174, 343] width 78 height 26
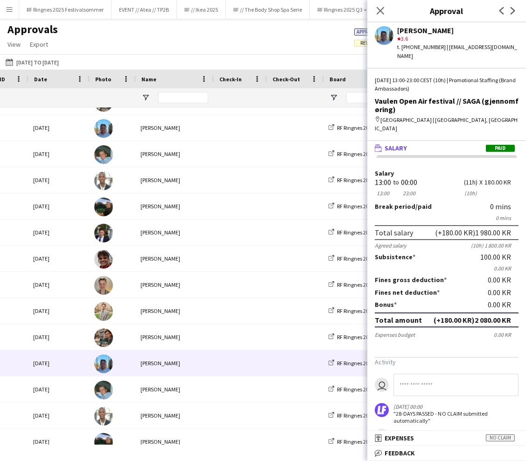
scroll to position [593, 0]
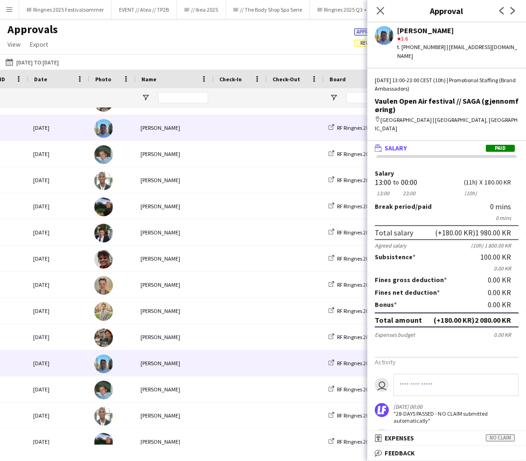
click at [189, 126] on div "[PERSON_NAME]" at bounding box center [174, 128] width 78 height 26
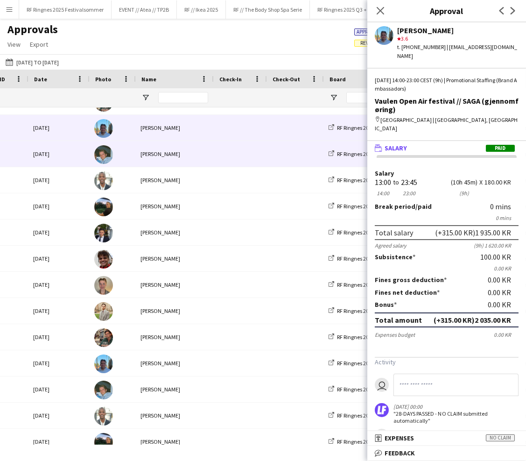
click at [190, 152] on div "[PERSON_NAME]" at bounding box center [174, 154] width 78 height 26
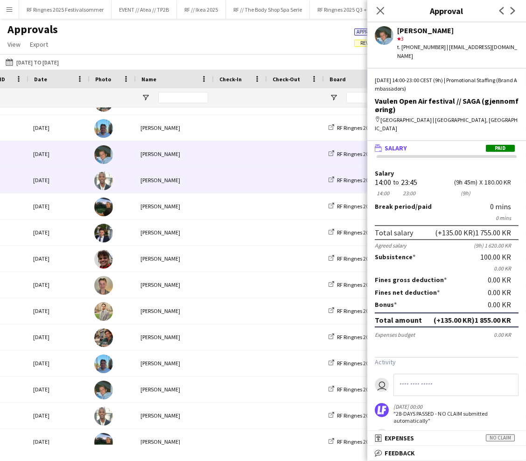
click at [185, 177] on div "[PERSON_NAME]" at bounding box center [174, 180] width 78 height 26
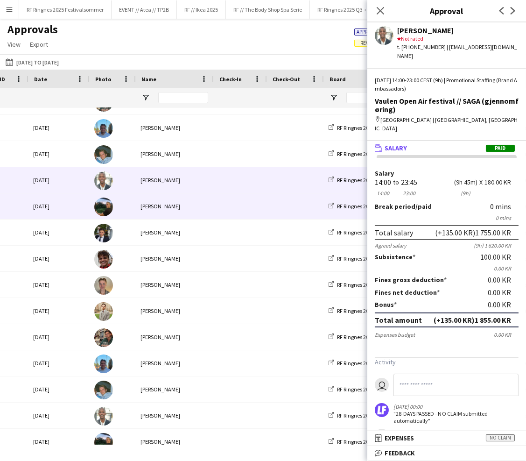
click at [193, 206] on div "[PERSON_NAME]" at bounding box center [174, 206] width 78 height 26
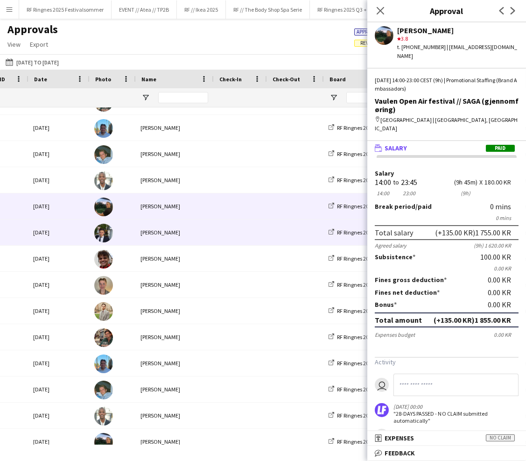
click at [239, 227] on span at bounding box center [239, 232] width 42 height 26
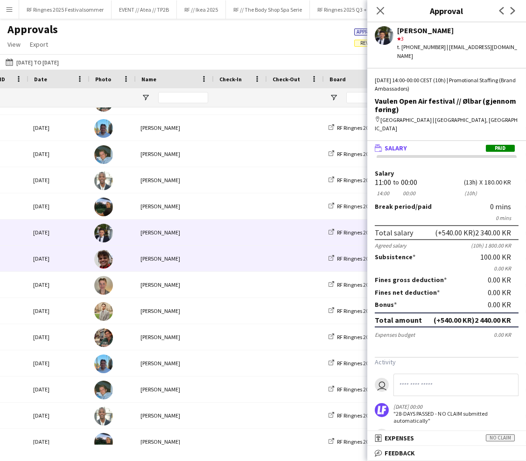
click at [123, 256] on div at bounding box center [112, 258] width 46 height 26
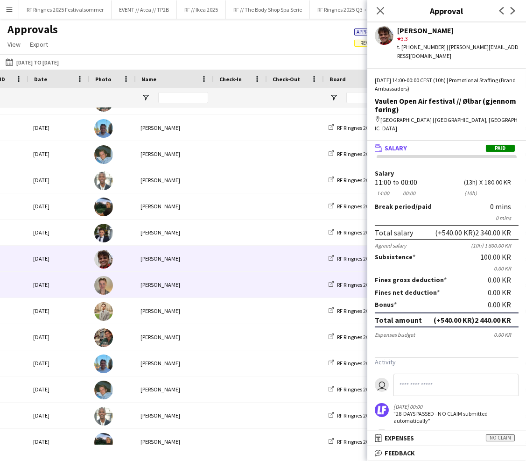
click at [211, 283] on div "[PERSON_NAME]" at bounding box center [174, 285] width 78 height 26
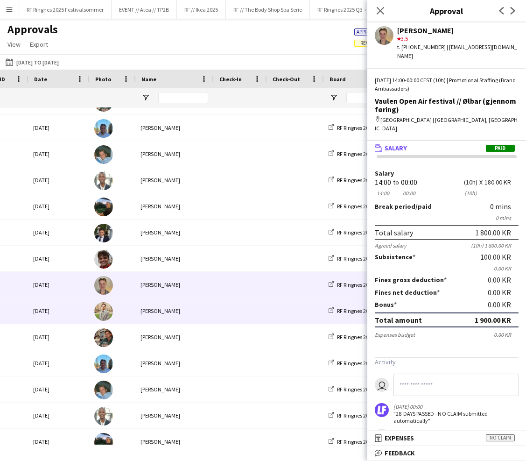
click at [184, 308] on div "[PERSON_NAME]" at bounding box center [174, 311] width 78 height 26
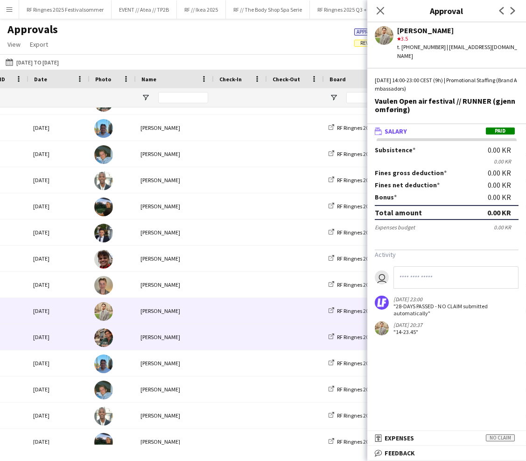
click at [184, 334] on div "[PERSON_NAME]" at bounding box center [174, 337] width 78 height 26
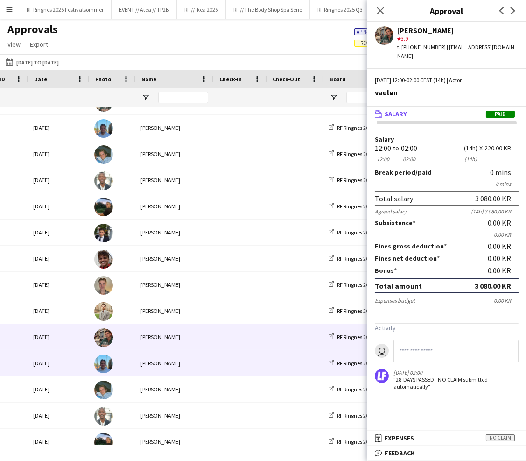
click at [198, 362] on div "[PERSON_NAME]" at bounding box center [174, 363] width 78 height 26
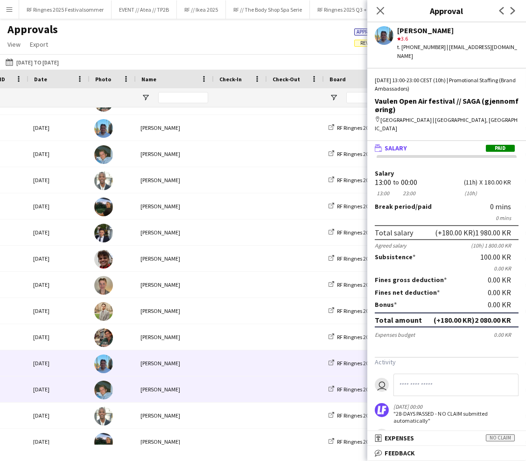
click at [159, 389] on div "[PERSON_NAME]" at bounding box center [174, 389] width 78 height 26
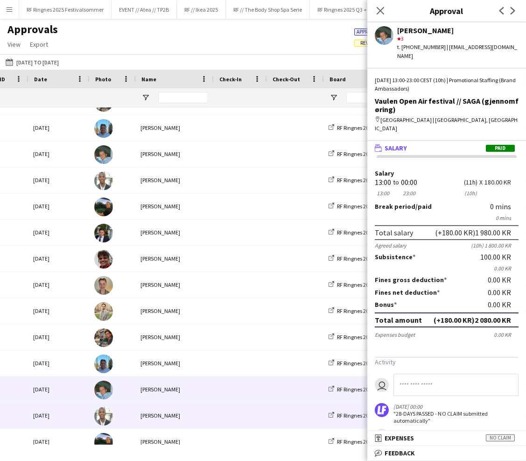
click at [175, 416] on div "[PERSON_NAME]" at bounding box center [174, 415] width 78 height 26
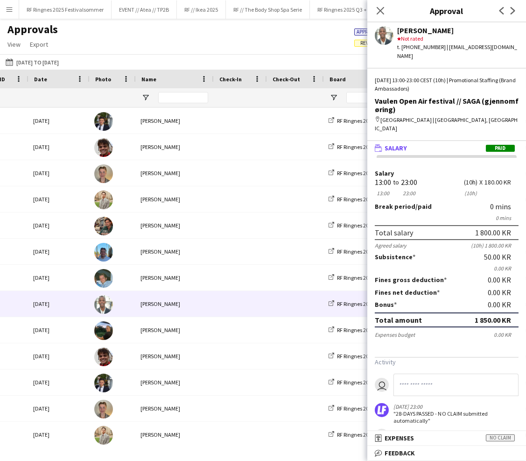
scroll to position [761, 0]
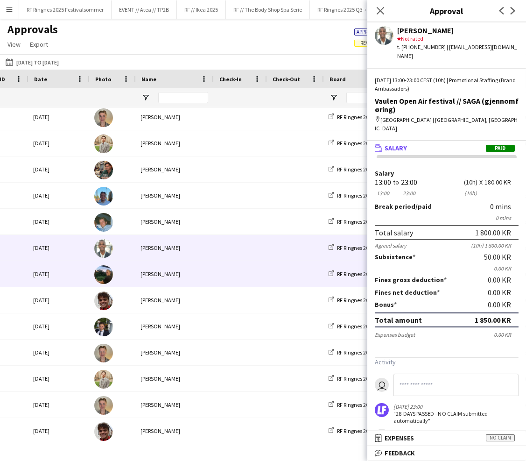
click at [209, 274] on div "[PERSON_NAME]" at bounding box center [174, 274] width 78 height 26
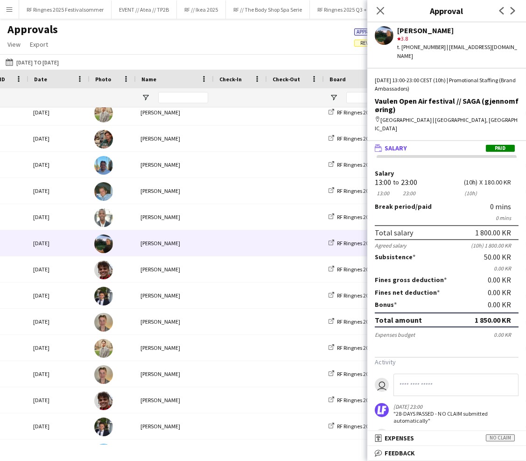
scroll to position [796, 0]
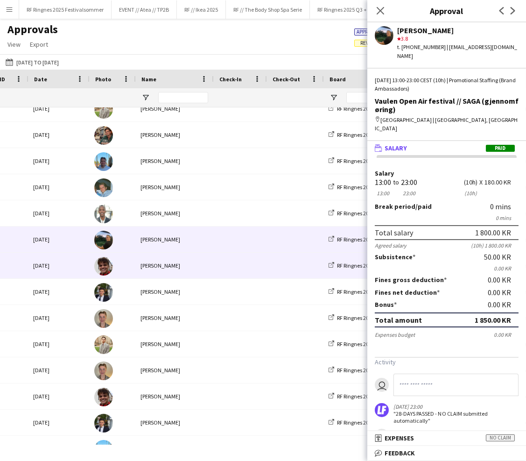
click at [209, 263] on div "[PERSON_NAME]" at bounding box center [174, 265] width 78 height 26
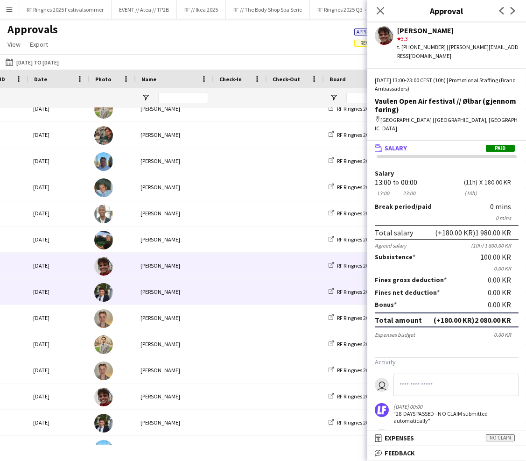
click at [259, 291] on span at bounding box center [239, 292] width 42 height 26
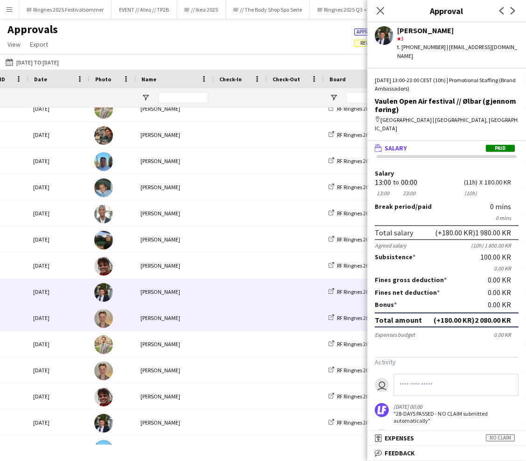
click at [195, 318] on div "[PERSON_NAME]" at bounding box center [174, 318] width 78 height 26
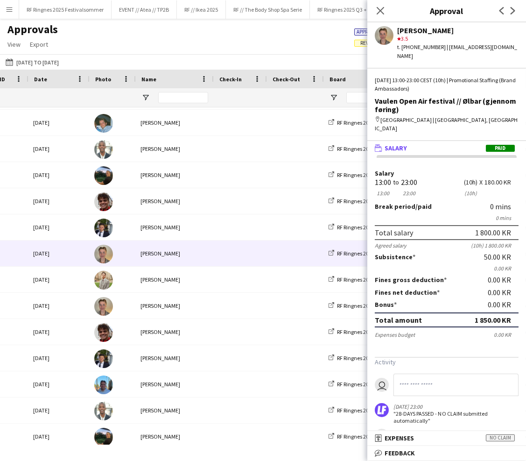
scroll to position [862, 0]
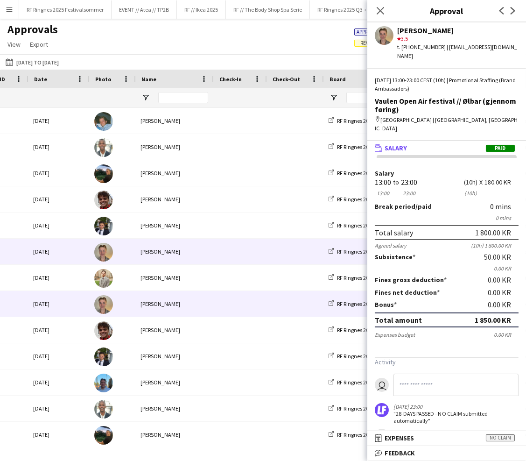
click at [219, 306] on span at bounding box center [239, 304] width 42 height 26
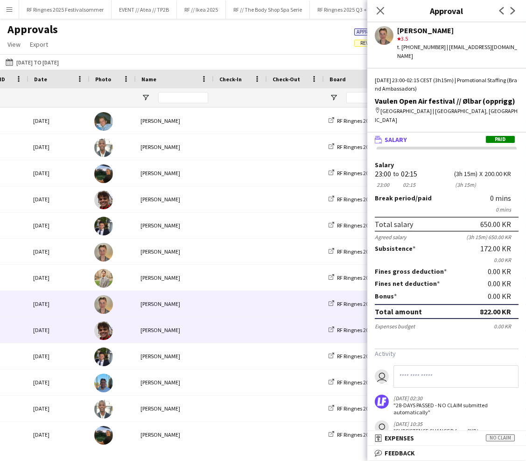
click at [122, 324] on div at bounding box center [112, 330] width 46 height 26
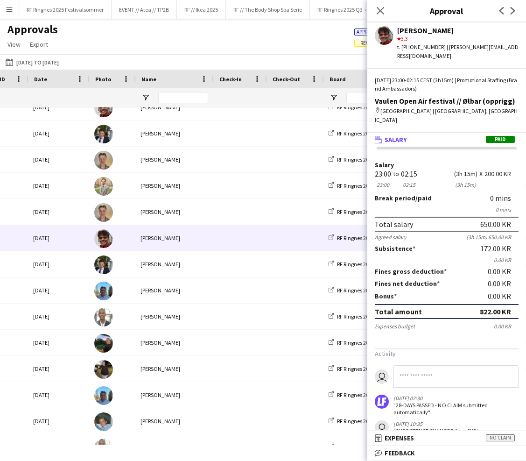
scroll to position [975, 0]
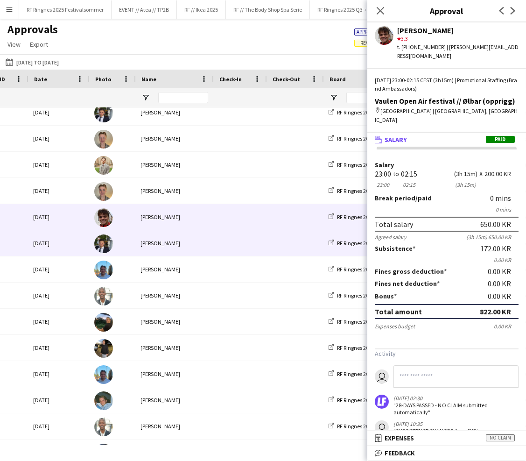
click at [195, 240] on div "[PERSON_NAME]" at bounding box center [174, 243] width 78 height 26
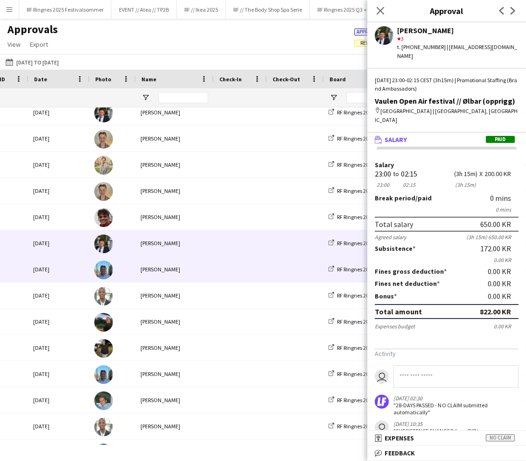
click at [212, 266] on div "[PERSON_NAME]" at bounding box center [174, 269] width 78 height 26
click at [212, 241] on div "[PERSON_NAME]" at bounding box center [174, 243] width 78 height 26
click at [212, 265] on div "[PERSON_NAME]" at bounding box center [174, 269] width 78 height 26
click at [252, 244] on span at bounding box center [239, 243] width 42 height 26
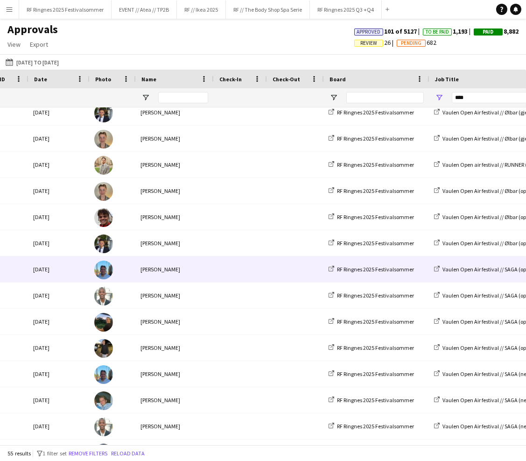
click at [252, 265] on span at bounding box center [239, 269] width 42 height 26
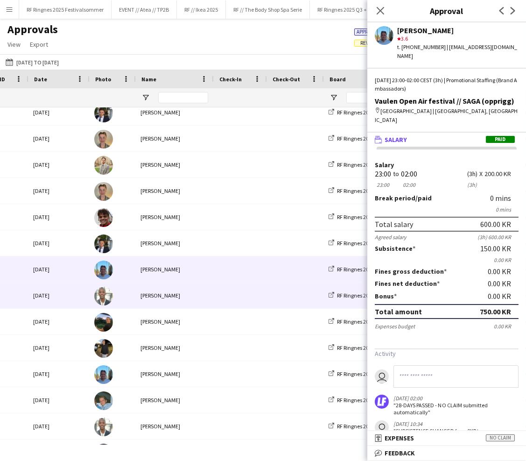
click at [237, 296] on span at bounding box center [239, 295] width 42 height 26
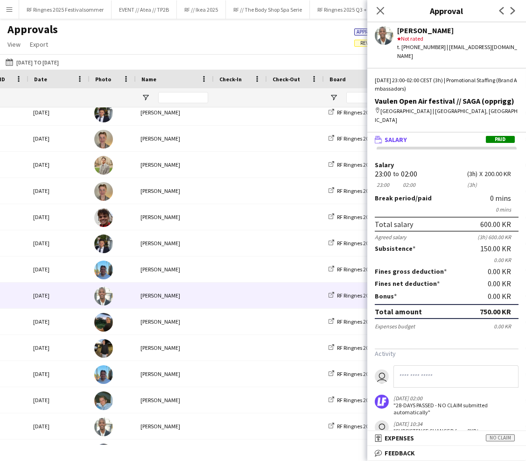
click at [242, 269] on span at bounding box center [239, 269] width 42 height 26
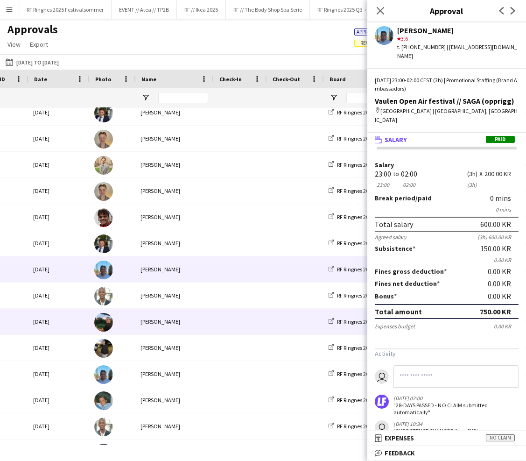
click at [238, 325] on span at bounding box center [239, 321] width 42 height 26
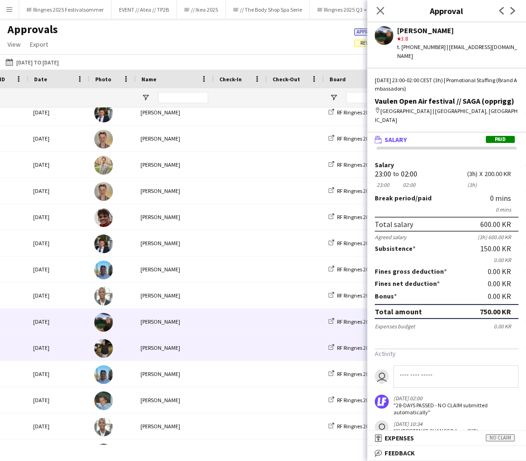
click at [190, 348] on div "[PERSON_NAME]" at bounding box center [174, 348] width 78 height 26
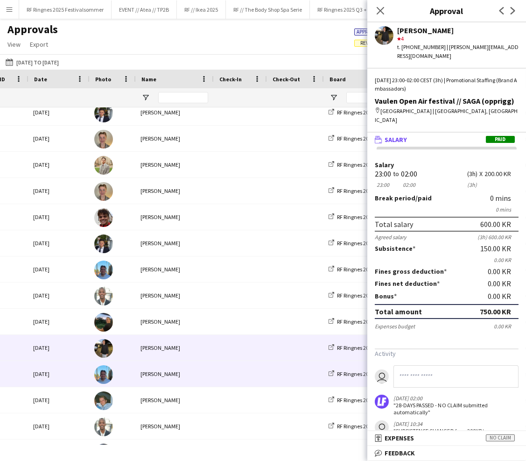
click at [213, 372] on div at bounding box center [239, 374] width 53 height 26
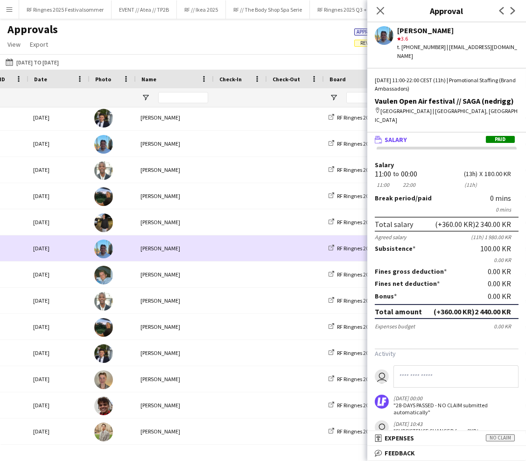
scroll to position [1099, 0]
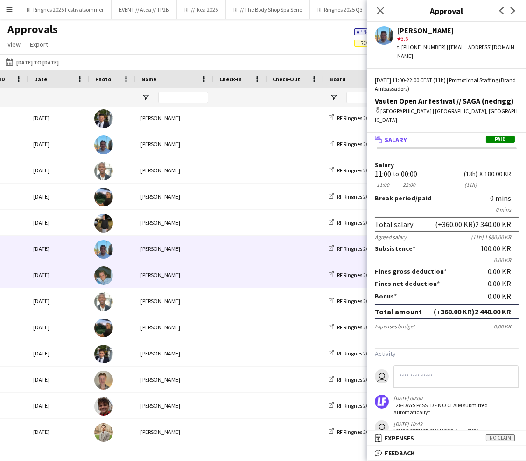
click at [196, 274] on div "[PERSON_NAME]" at bounding box center [174, 275] width 78 height 26
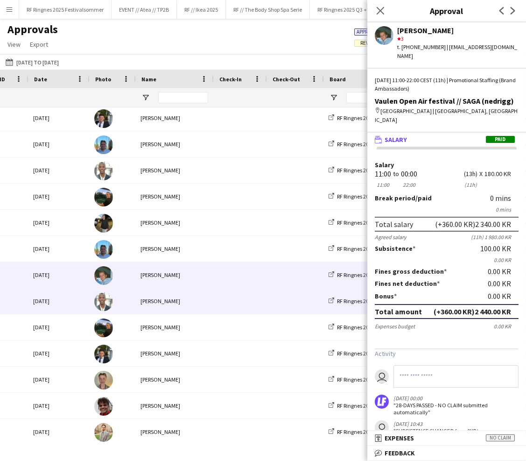
click at [200, 303] on div "[PERSON_NAME]" at bounding box center [174, 301] width 78 height 26
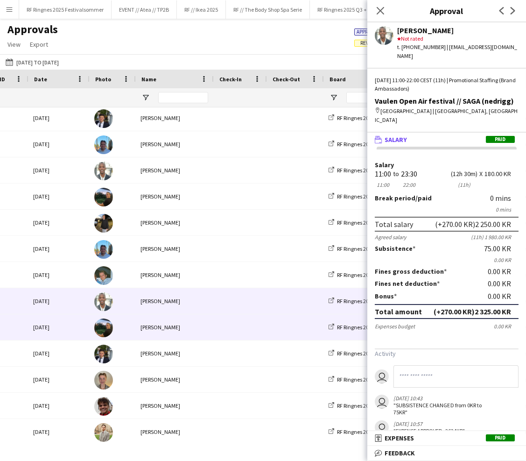
click at [223, 325] on span at bounding box center [239, 327] width 42 height 26
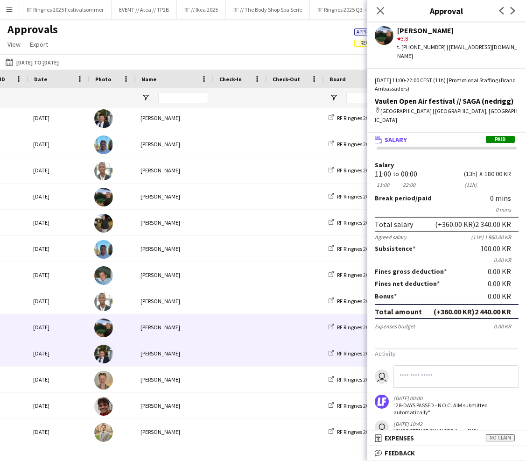
click at [210, 350] on div "[PERSON_NAME]" at bounding box center [174, 353] width 78 height 26
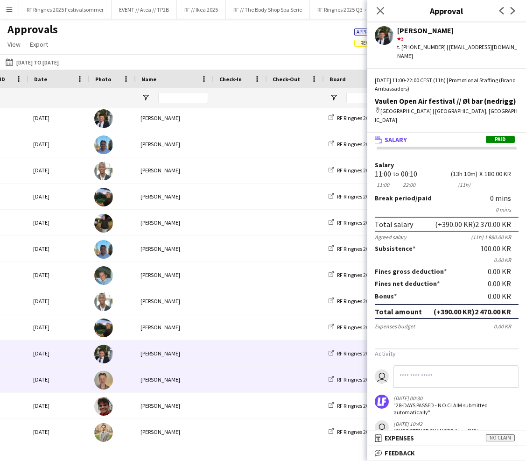
click at [129, 382] on div at bounding box center [112, 379] width 46 height 26
click at [70, 352] on div "[DATE]" at bounding box center [58, 353] width 61 height 26
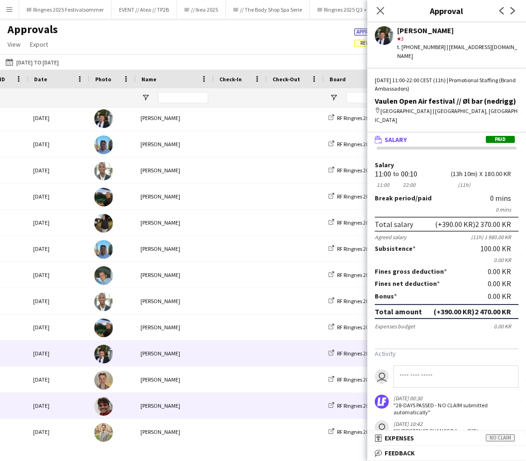
click at [203, 411] on div "[PERSON_NAME]" at bounding box center [174, 405] width 78 height 26
click at [219, 350] on span at bounding box center [239, 353] width 42 height 26
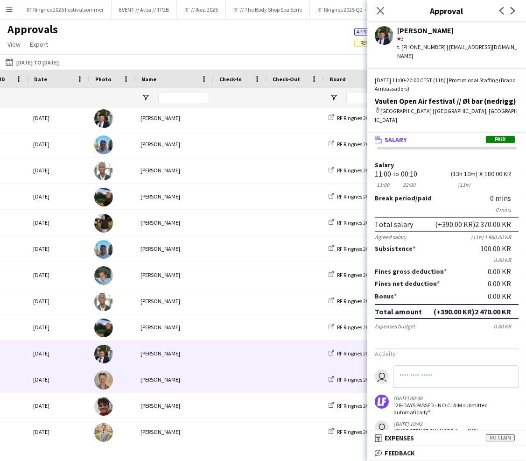
click at [213, 375] on div at bounding box center [239, 379] width 53 height 26
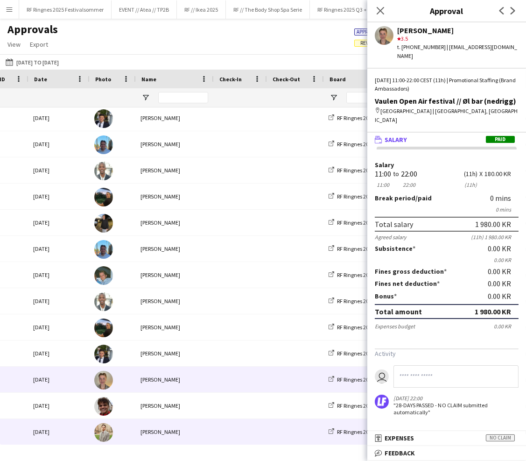
click at [231, 423] on span at bounding box center [239, 432] width 42 height 26
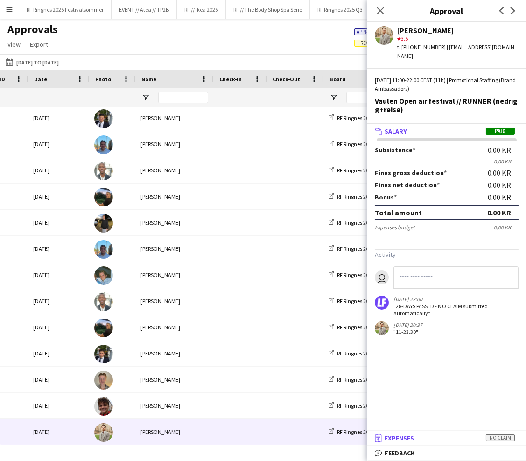
click at [412, 436] on span "Expenses" at bounding box center [399, 437] width 29 height 8
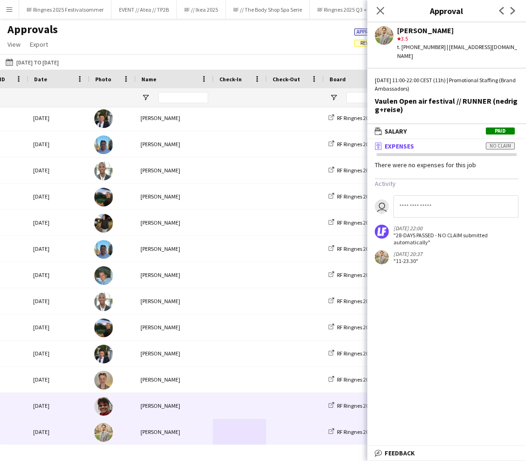
click at [219, 405] on span at bounding box center [239, 405] width 42 height 26
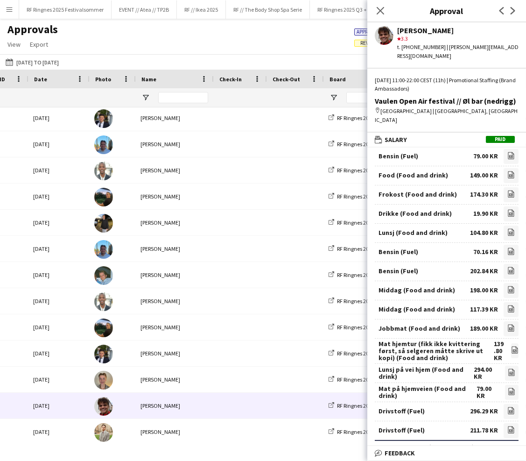
scroll to position [25, 0]
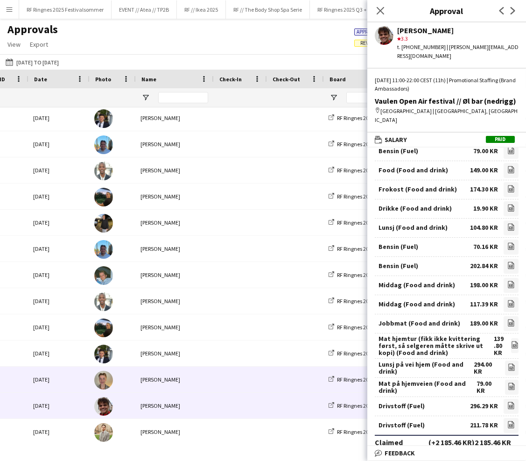
click at [223, 381] on span at bounding box center [239, 379] width 42 height 26
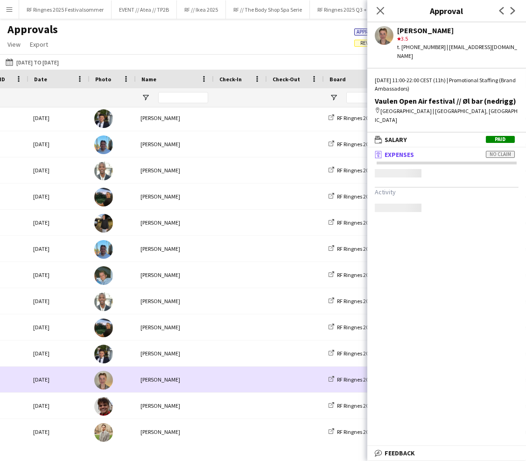
scroll to position [0, 0]
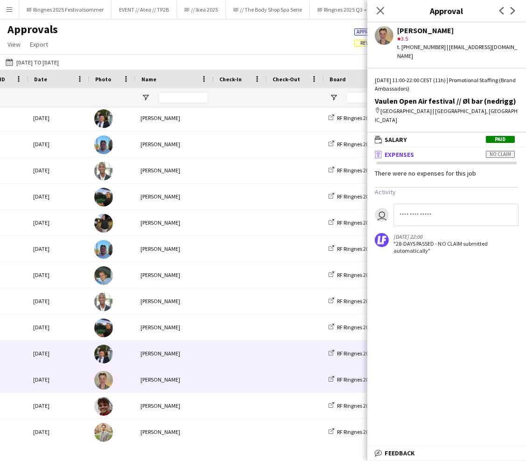
click at [216, 353] on div at bounding box center [239, 353] width 53 height 26
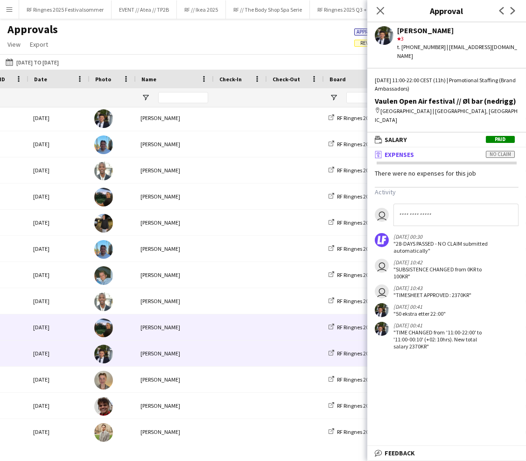
click at [213, 327] on div at bounding box center [239, 327] width 53 height 26
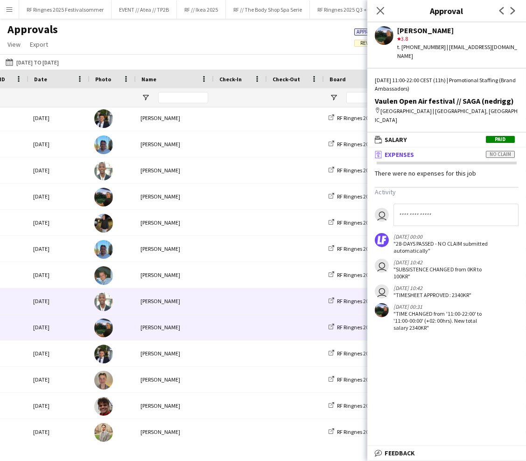
click at [210, 298] on div "[PERSON_NAME]" at bounding box center [174, 301] width 78 height 26
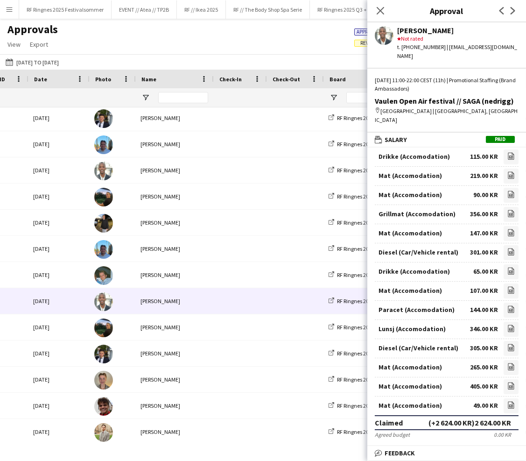
scroll to position [60, 0]
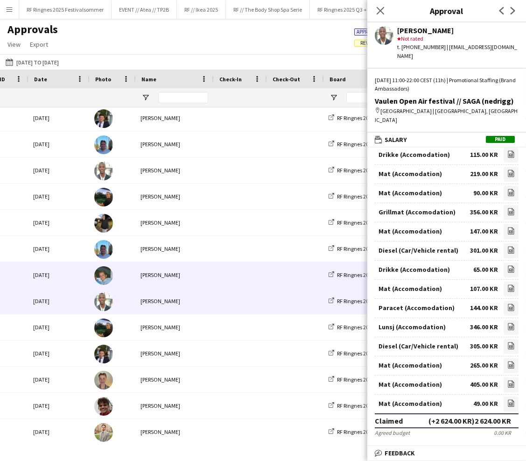
click at [206, 273] on div "[PERSON_NAME]" at bounding box center [174, 275] width 78 height 26
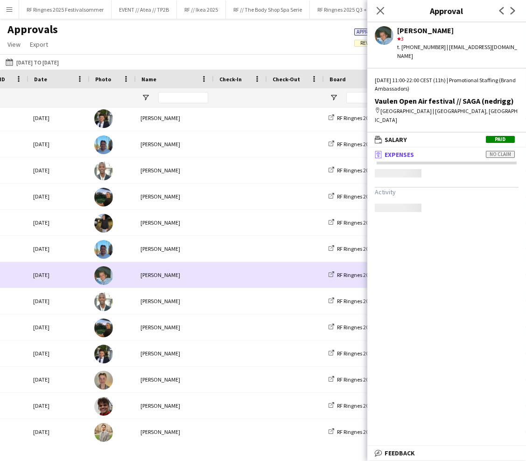
scroll to position [0, 0]
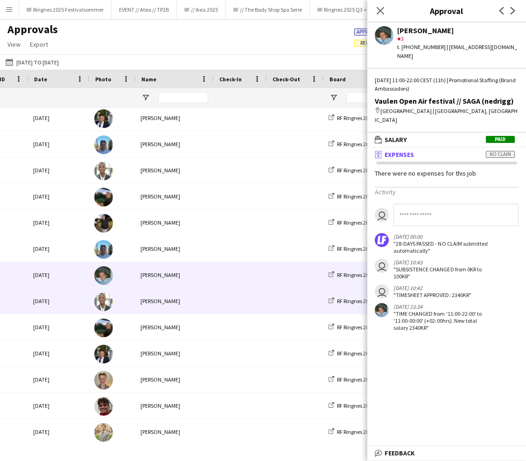
click at [207, 288] on div "[PERSON_NAME]" at bounding box center [174, 301] width 78 height 26
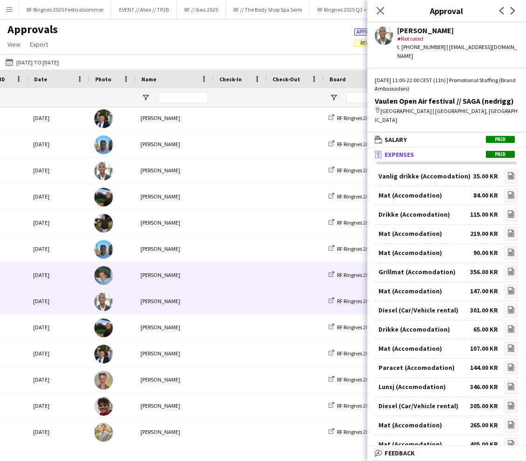
click at [233, 275] on span at bounding box center [239, 275] width 42 height 26
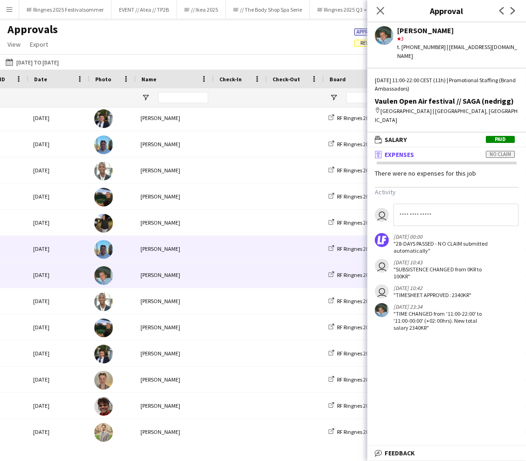
click at [222, 248] on span at bounding box center [239, 249] width 42 height 26
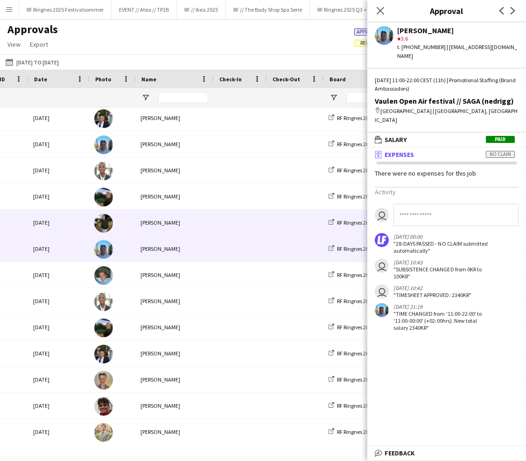
click at [216, 221] on div at bounding box center [239, 223] width 53 height 26
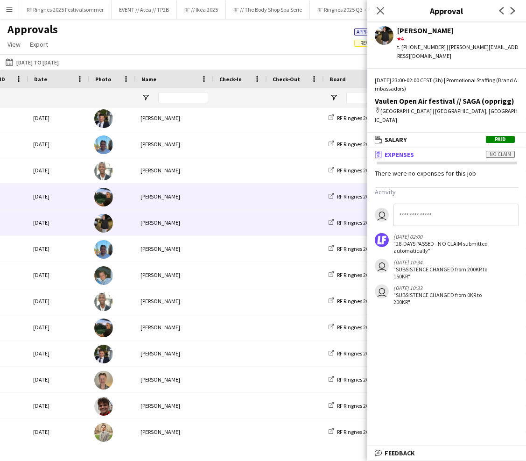
click at [208, 200] on div "[PERSON_NAME]" at bounding box center [174, 196] width 78 height 26
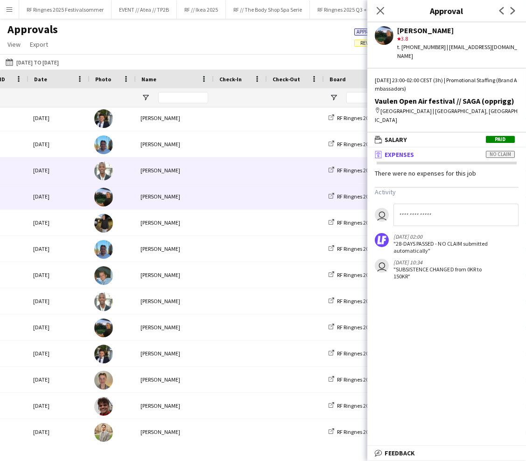
click at [204, 174] on div "[PERSON_NAME]" at bounding box center [174, 170] width 78 height 26
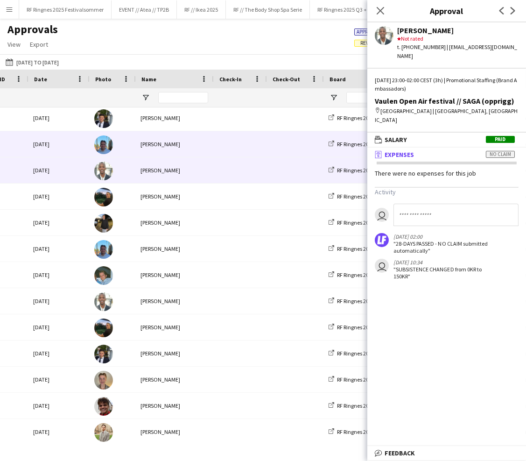
click at [206, 147] on div "[PERSON_NAME]" at bounding box center [174, 144] width 78 height 26
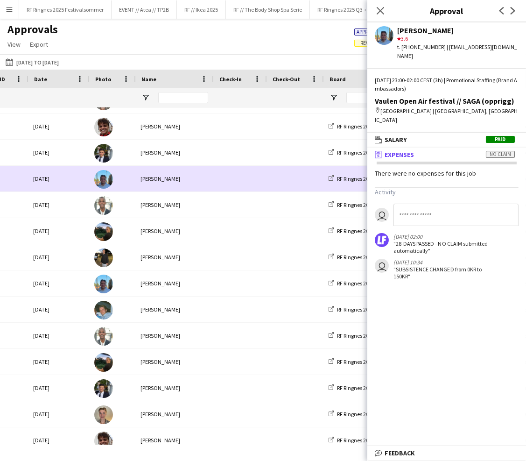
scroll to position [1064, 0]
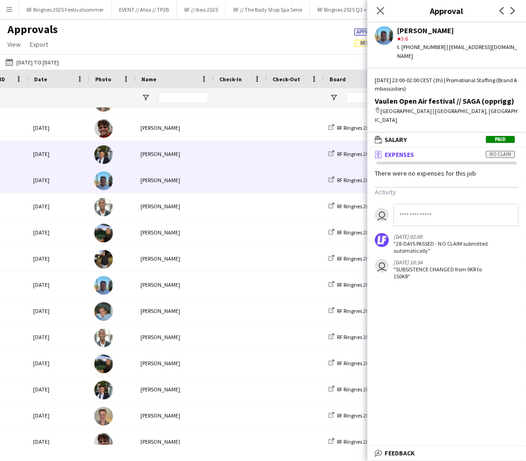
click at [206, 157] on div "[PERSON_NAME]" at bounding box center [174, 154] width 78 height 26
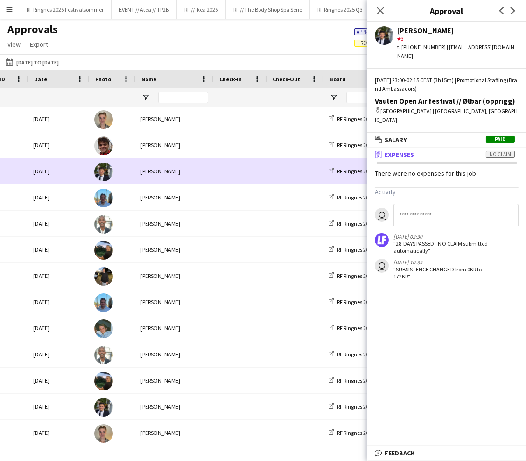
scroll to position [1034, 0]
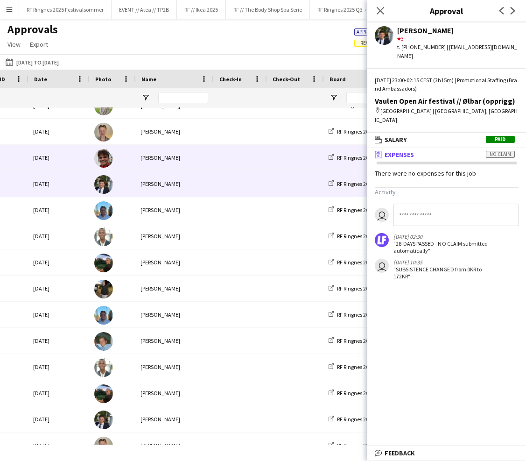
click at [205, 156] on div "[PERSON_NAME]" at bounding box center [174, 158] width 78 height 26
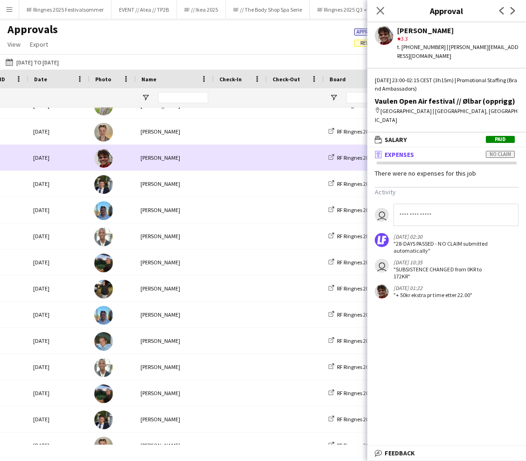
scroll to position [1010, 0]
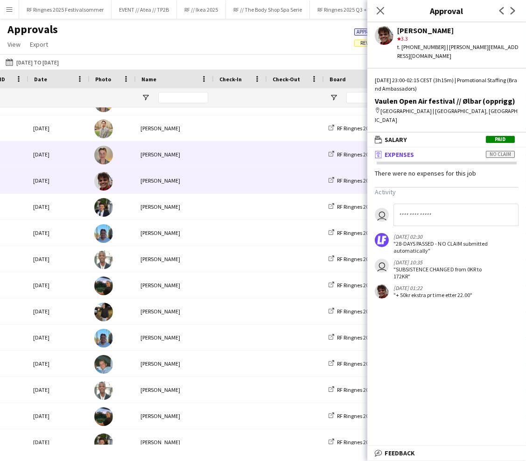
click at [205, 156] on div "[PERSON_NAME]" at bounding box center [174, 154] width 78 height 26
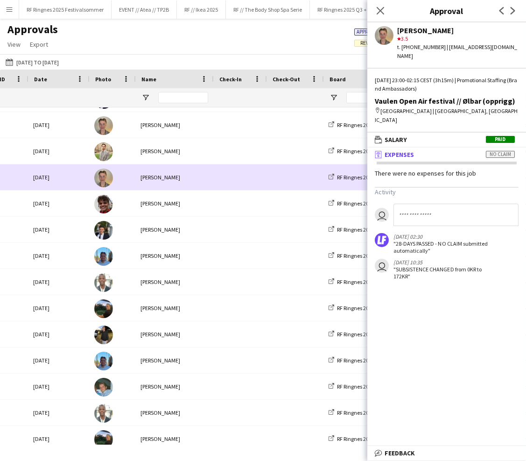
scroll to position [988, 0]
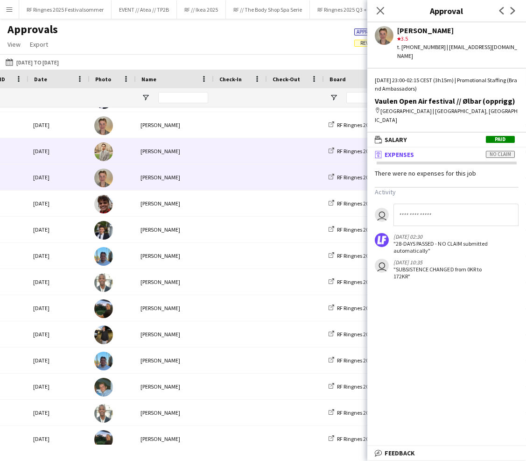
click at [204, 143] on div "[PERSON_NAME]" at bounding box center [174, 151] width 78 height 26
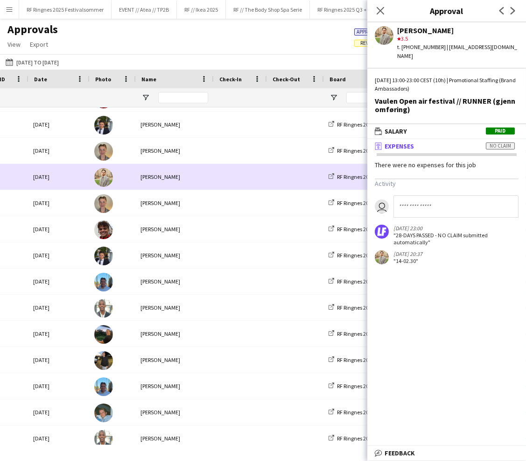
scroll to position [954, 0]
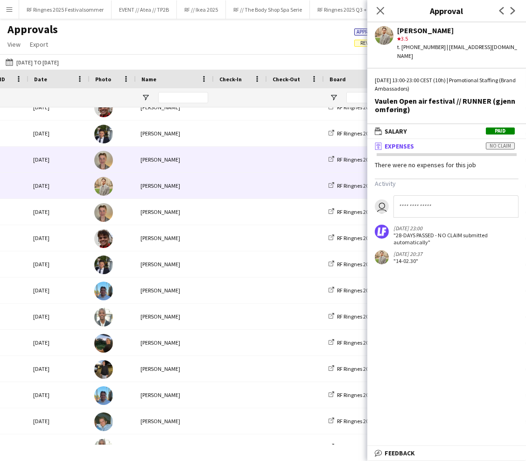
click at [206, 160] on div "[PERSON_NAME]" at bounding box center [174, 160] width 78 height 26
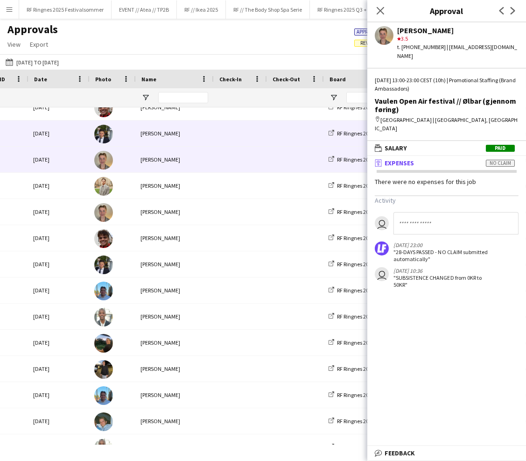
click at [208, 134] on div "[PERSON_NAME]" at bounding box center [174, 133] width 78 height 26
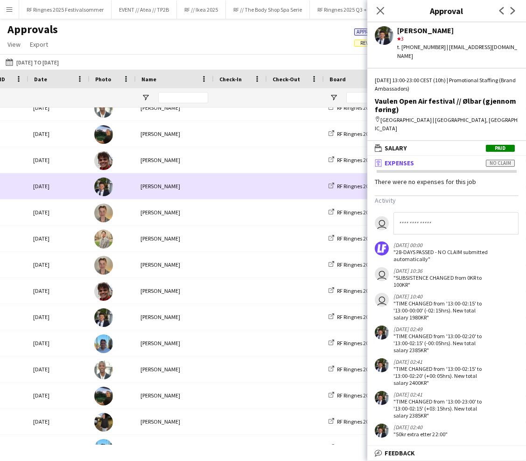
scroll to position [901, 0]
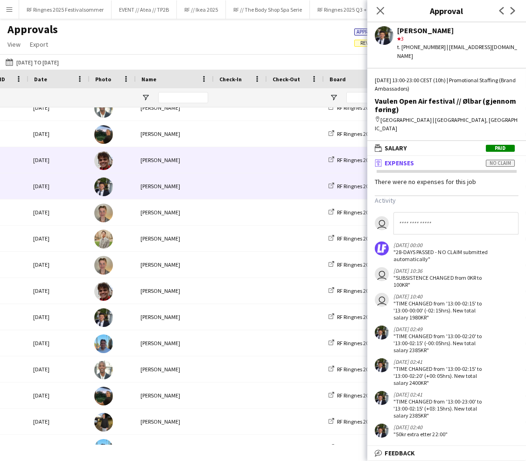
click at [218, 157] on span at bounding box center [239, 160] width 42 height 26
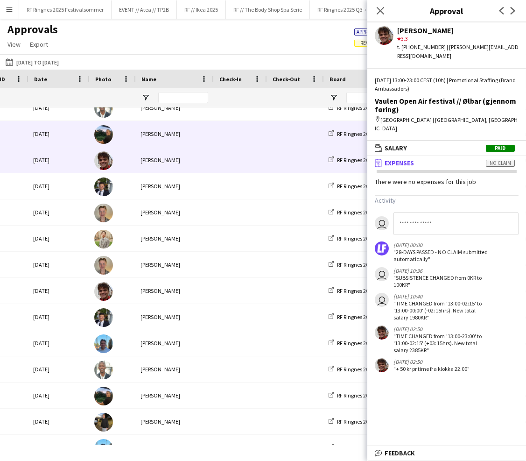
click at [217, 135] on div at bounding box center [239, 134] width 53 height 26
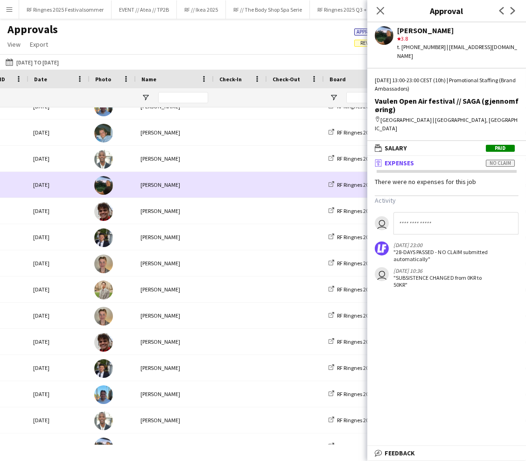
scroll to position [847, 0]
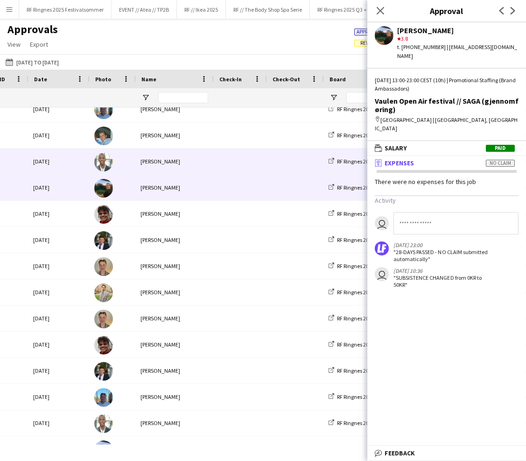
click at [213, 160] on div at bounding box center [239, 161] width 53 height 26
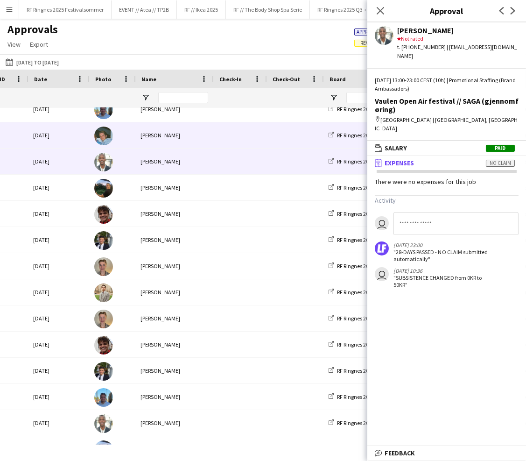
click at [211, 135] on div "[PERSON_NAME]" at bounding box center [174, 135] width 78 height 26
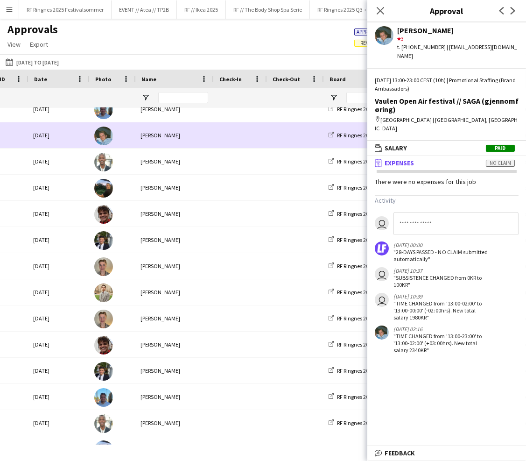
scroll to position [806, 0]
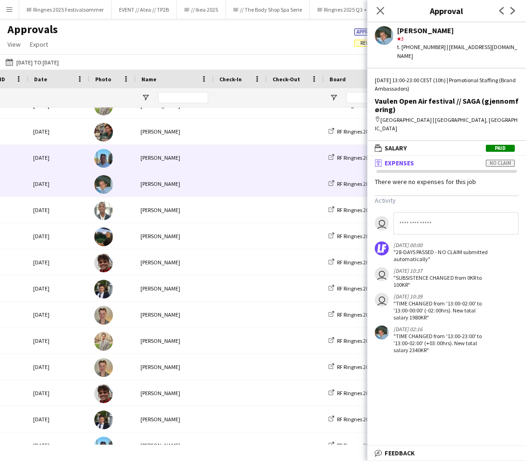
click at [207, 157] on div "[PERSON_NAME]" at bounding box center [174, 158] width 78 height 26
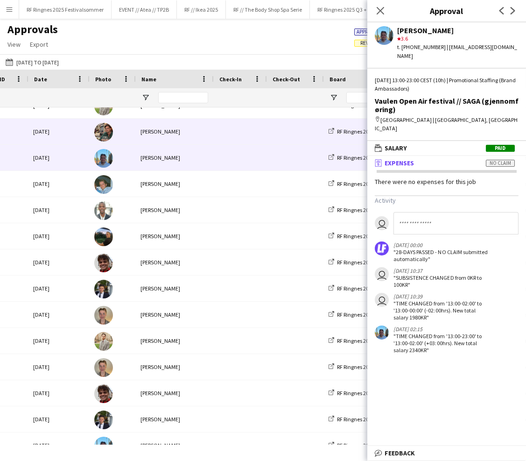
click at [207, 128] on div "[PERSON_NAME]" at bounding box center [174, 132] width 78 height 26
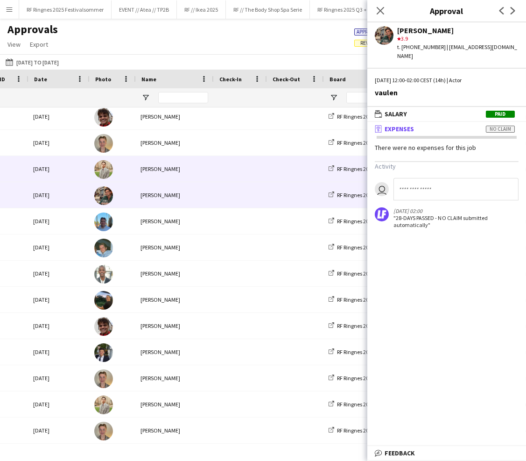
click at [217, 163] on div at bounding box center [239, 169] width 53 height 26
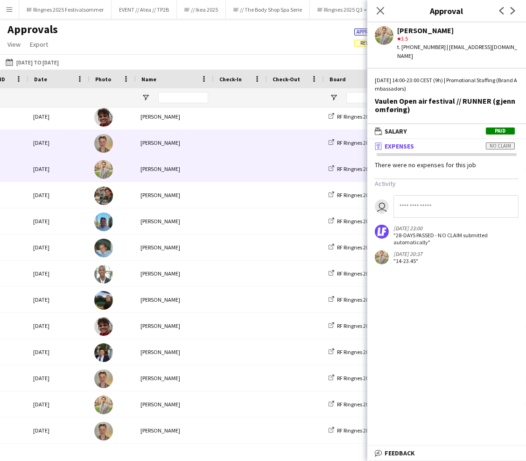
click at [218, 142] on span at bounding box center [239, 143] width 42 height 26
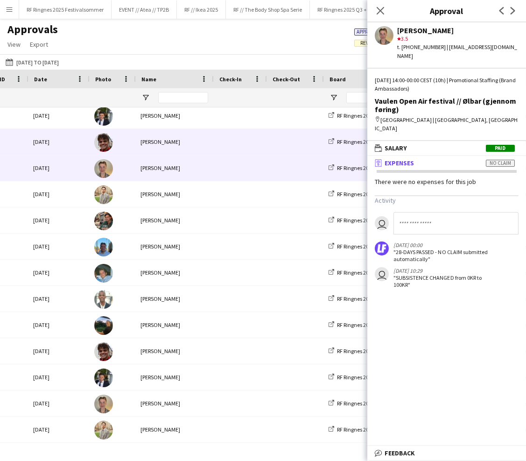
click at [211, 140] on div "[PERSON_NAME]" at bounding box center [174, 142] width 78 height 26
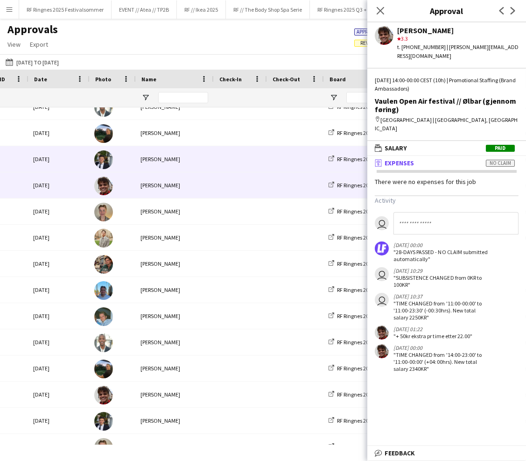
click at [214, 153] on div at bounding box center [239, 159] width 53 height 26
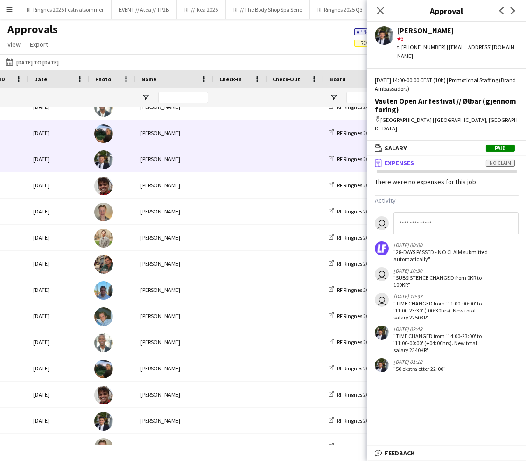
click at [216, 139] on div at bounding box center [239, 133] width 53 height 26
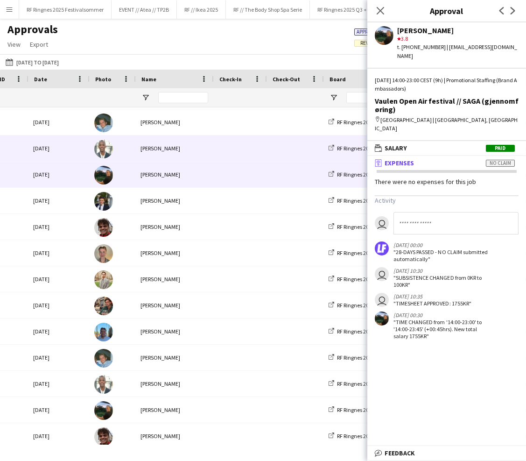
click at [216, 150] on div at bounding box center [239, 148] width 53 height 26
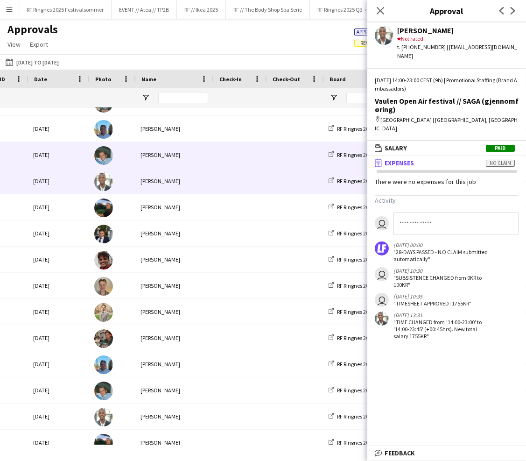
click at [215, 155] on div at bounding box center [239, 155] width 53 height 26
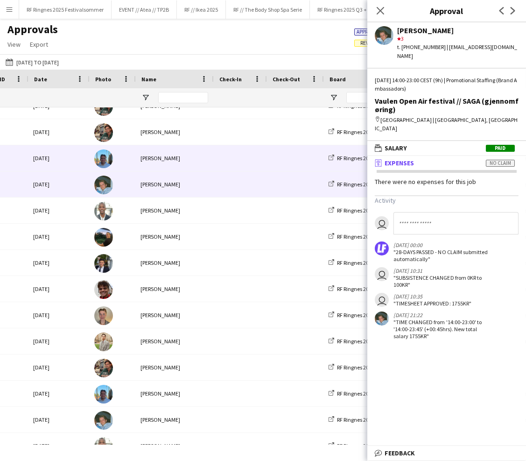
click at [215, 155] on div at bounding box center [239, 158] width 53 height 26
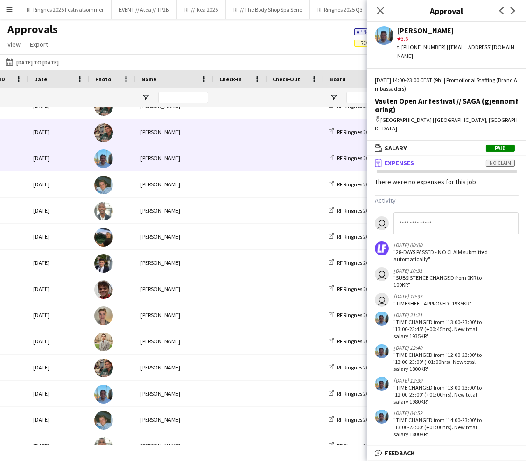
click at [215, 134] on div at bounding box center [239, 132] width 53 height 26
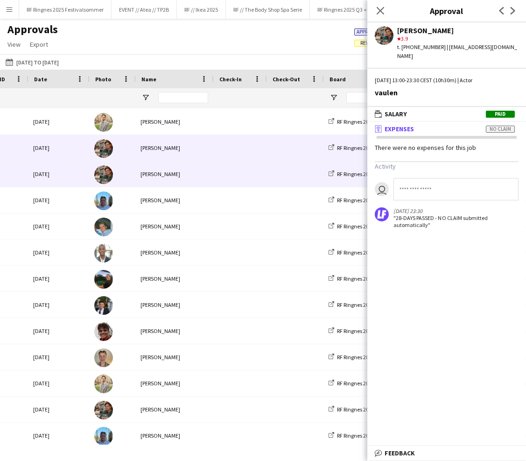
click at [213, 140] on div at bounding box center [239, 148] width 53 height 26
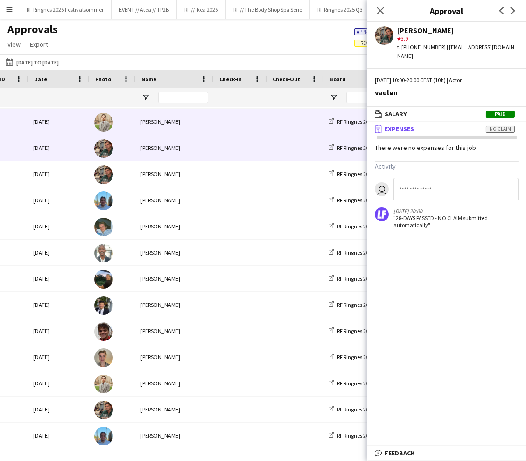
click at [213, 119] on div at bounding box center [239, 122] width 53 height 26
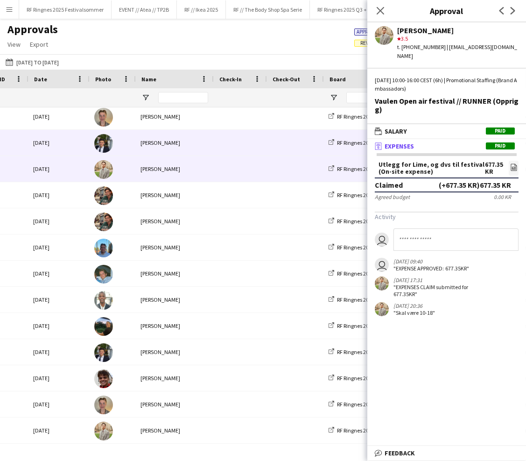
click at [211, 138] on div "[PERSON_NAME]" at bounding box center [174, 143] width 78 height 26
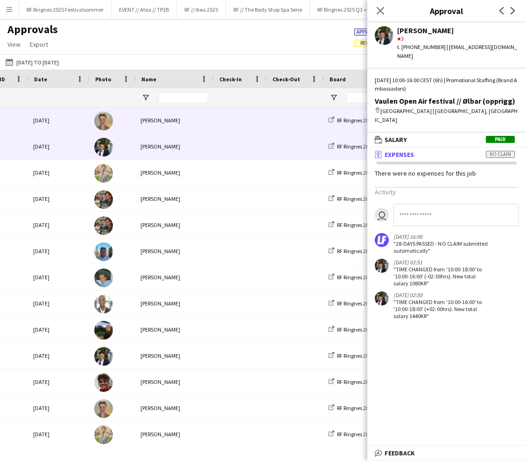
click at [212, 122] on div "[PERSON_NAME]" at bounding box center [174, 120] width 78 height 26
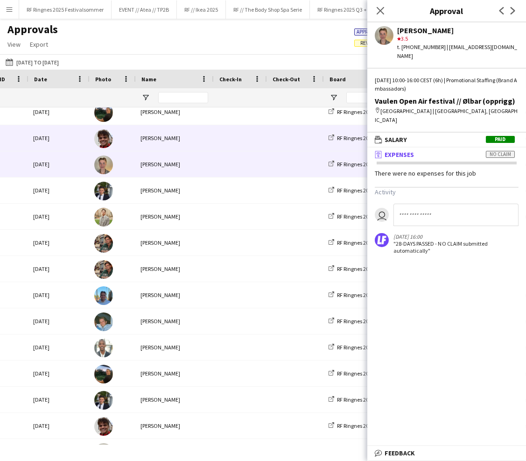
click at [215, 136] on div at bounding box center [239, 138] width 53 height 26
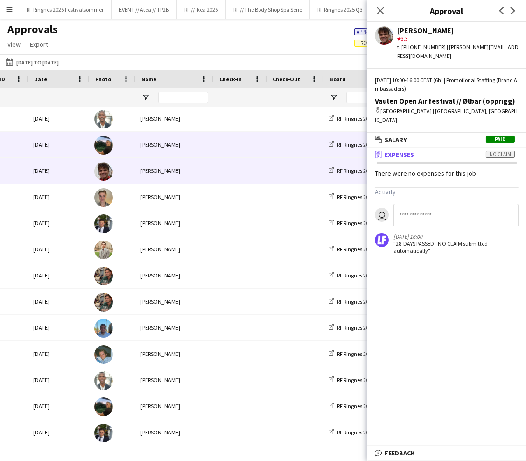
click at [215, 139] on div at bounding box center [239, 145] width 53 height 26
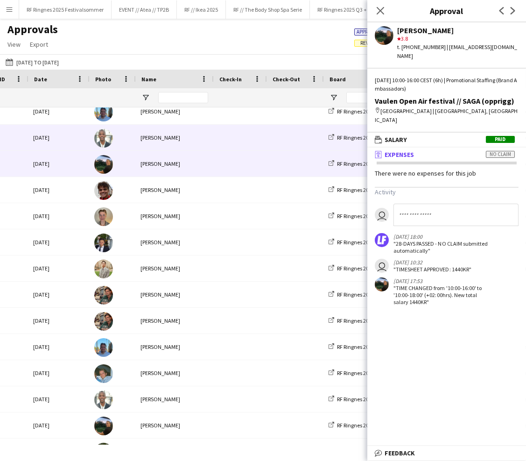
click at [213, 134] on div at bounding box center [239, 138] width 53 height 26
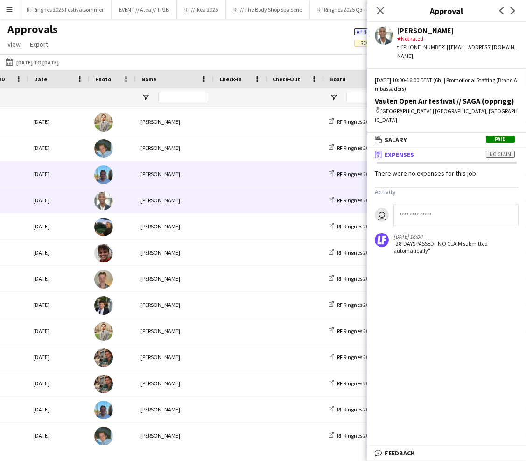
click at [210, 172] on div "[PERSON_NAME]" at bounding box center [174, 174] width 78 height 26
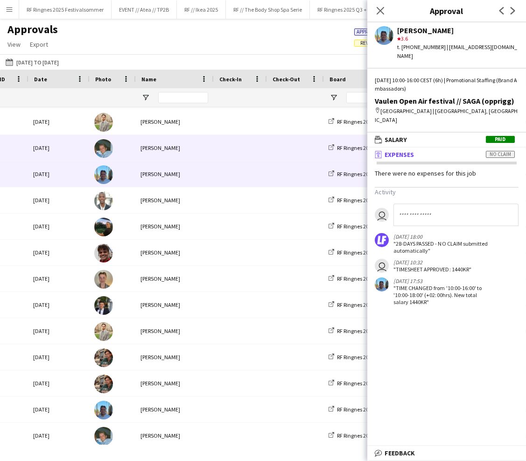
click at [213, 147] on div at bounding box center [239, 148] width 53 height 26
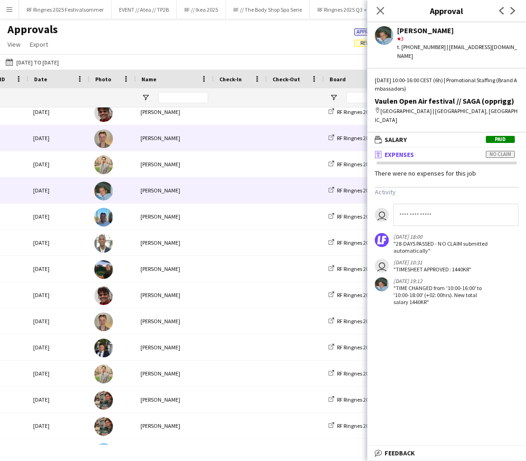
click at [210, 149] on div "[PERSON_NAME]" at bounding box center [174, 138] width 78 height 26
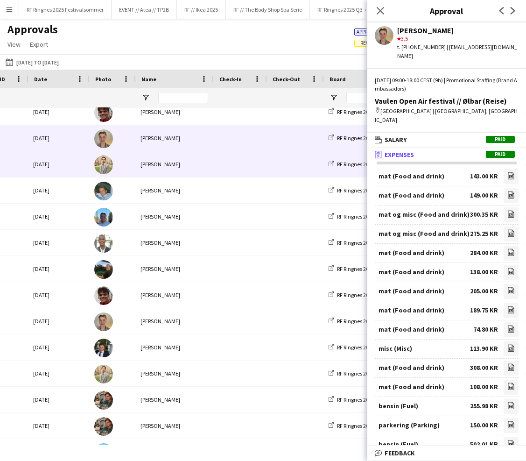
click at [212, 160] on div "[PERSON_NAME]" at bounding box center [174, 164] width 78 height 26
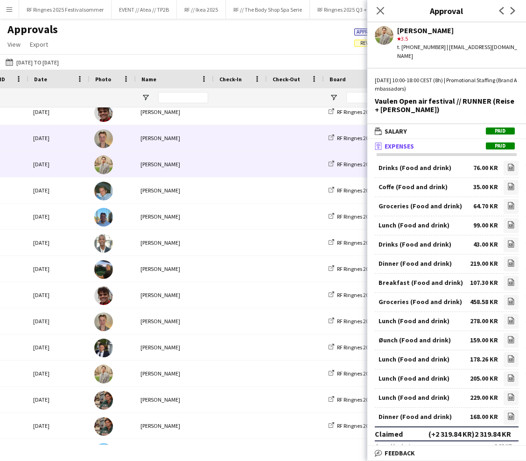
click at [211, 138] on div "[PERSON_NAME]" at bounding box center [174, 138] width 78 height 26
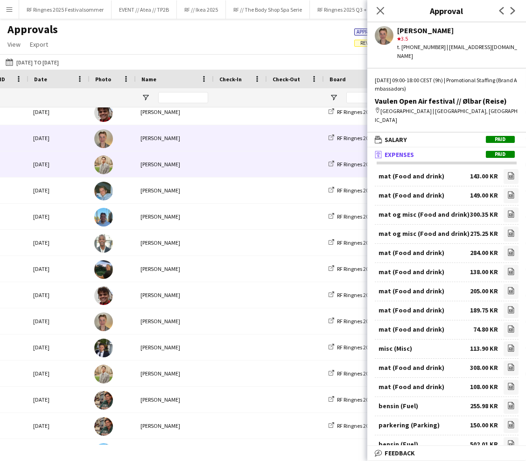
click at [212, 154] on div "[PERSON_NAME]" at bounding box center [174, 164] width 78 height 26
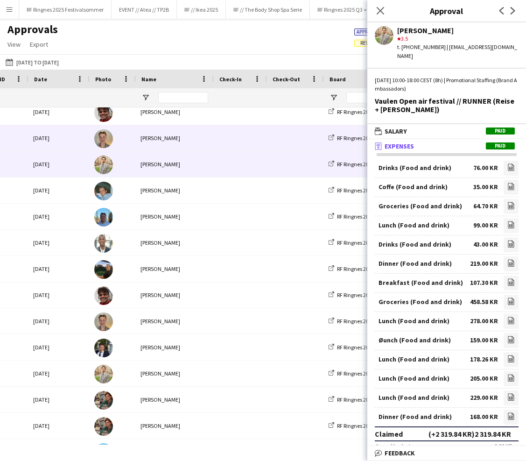
click at [244, 137] on span at bounding box center [239, 138] width 42 height 26
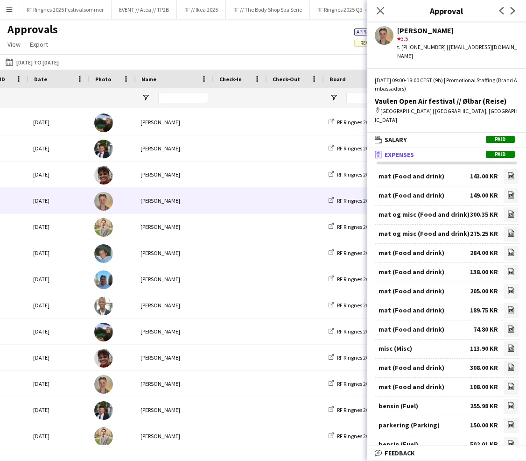
scroll to position [179, 0]
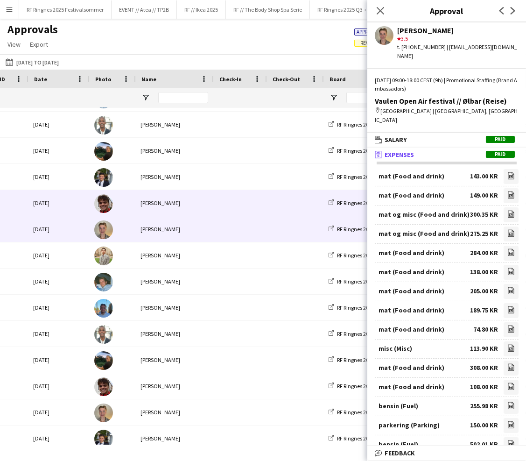
click at [228, 207] on span at bounding box center [239, 203] width 42 height 26
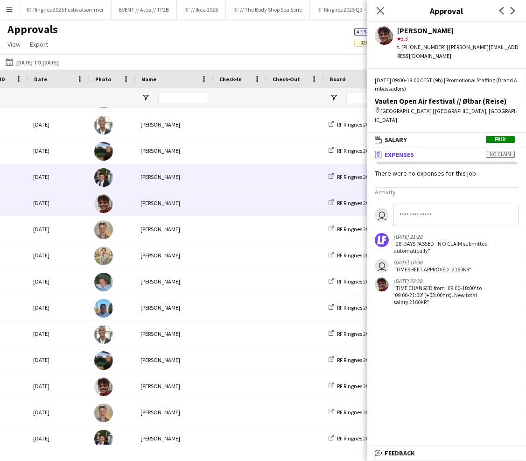
click at [216, 182] on div at bounding box center [239, 177] width 53 height 26
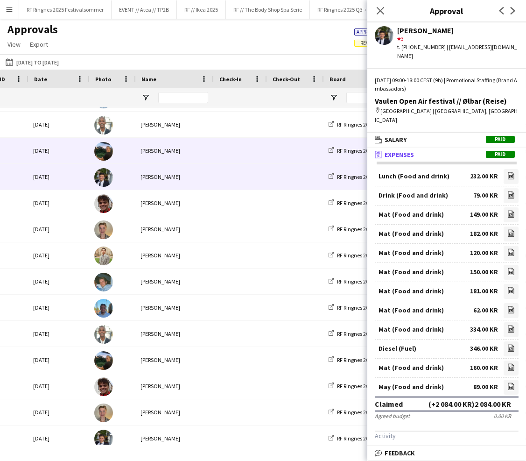
click at [202, 148] on div "[PERSON_NAME]" at bounding box center [174, 151] width 78 height 26
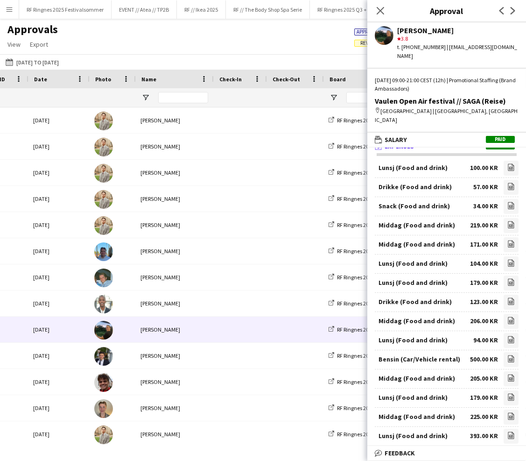
scroll to position [0, 0]
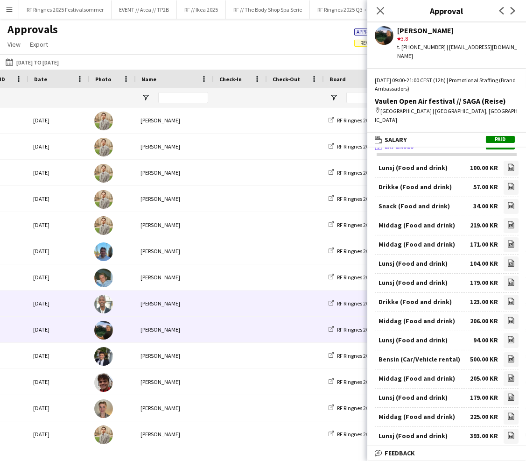
click at [206, 298] on div "[PERSON_NAME]" at bounding box center [174, 303] width 78 height 26
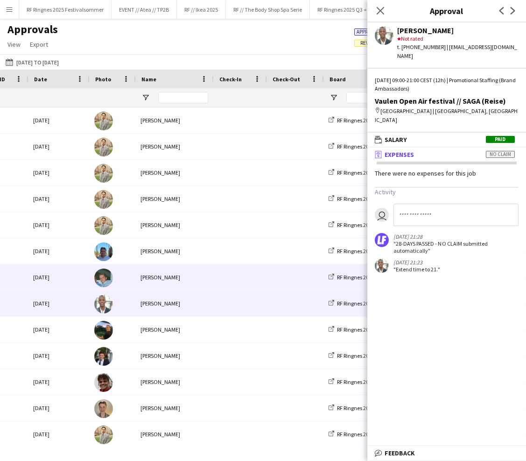
click at [206, 269] on div "[PERSON_NAME]" at bounding box center [174, 277] width 78 height 26
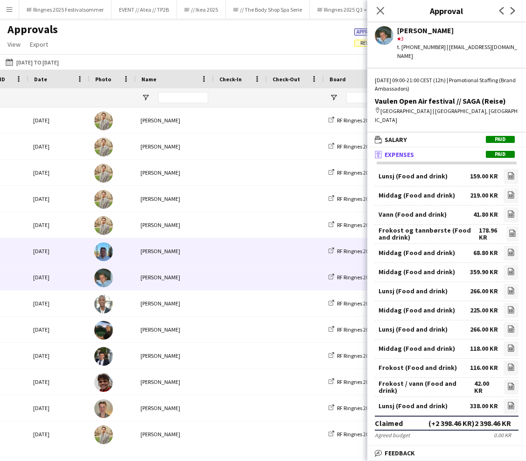
click at [220, 250] on span at bounding box center [239, 251] width 42 height 26
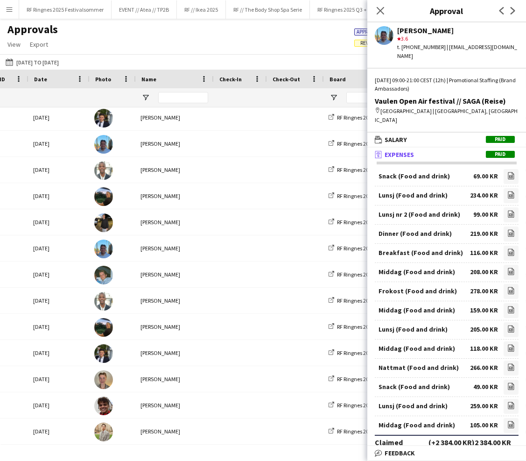
scroll to position [1099, 0]
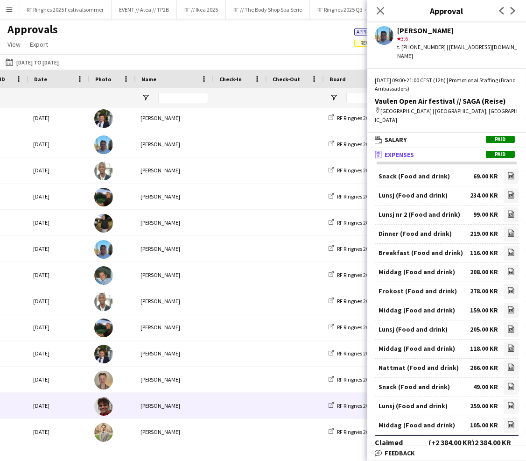
click at [191, 405] on div "[PERSON_NAME]" at bounding box center [174, 405] width 78 height 26
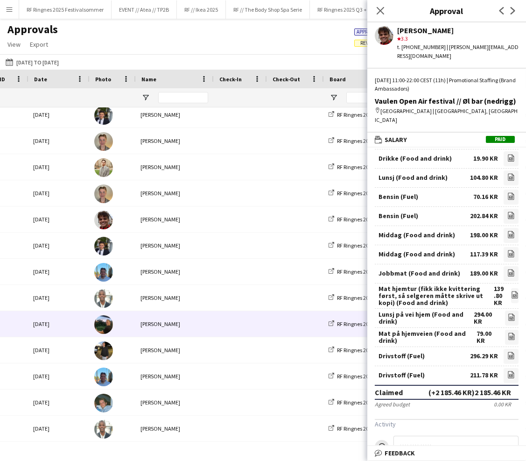
scroll to position [972, 0]
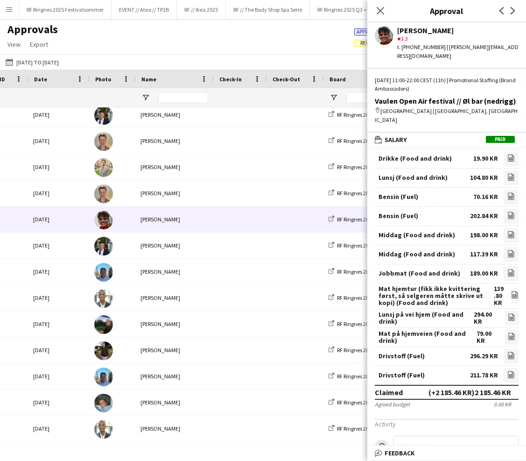
click at [240, 210] on span at bounding box center [239, 219] width 42 height 26
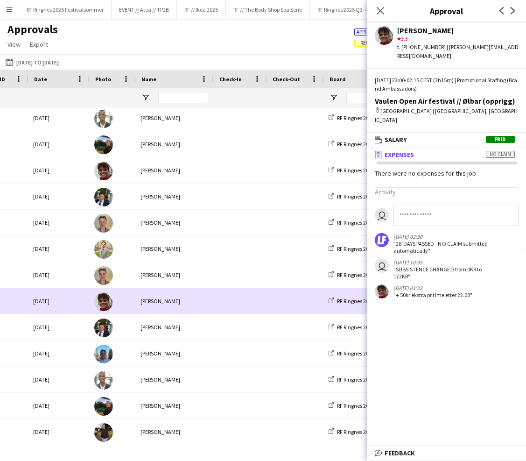
scroll to position [872, 0]
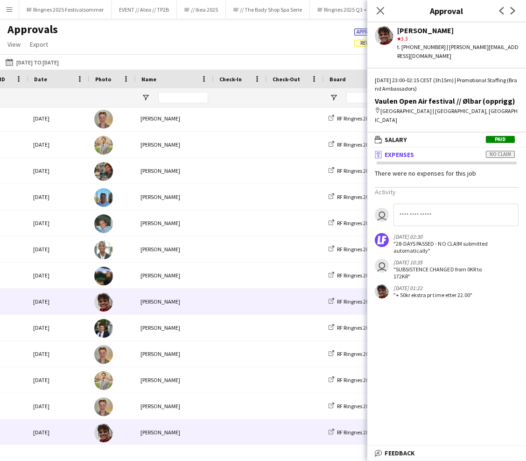
click at [210, 294] on div "[PERSON_NAME]" at bounding box center [174, 301] width 78 height 26
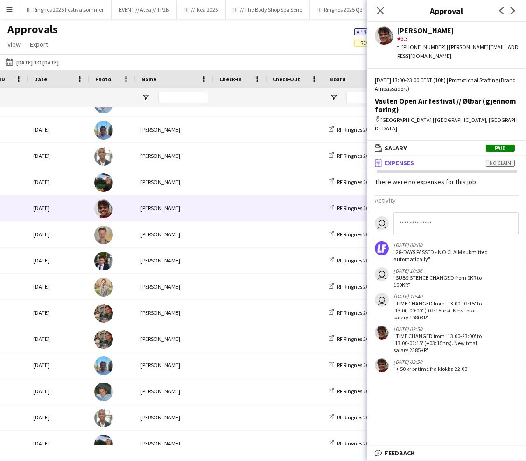
click at [213, 206] on div at bounding box center [239, 208] width 53 height 26
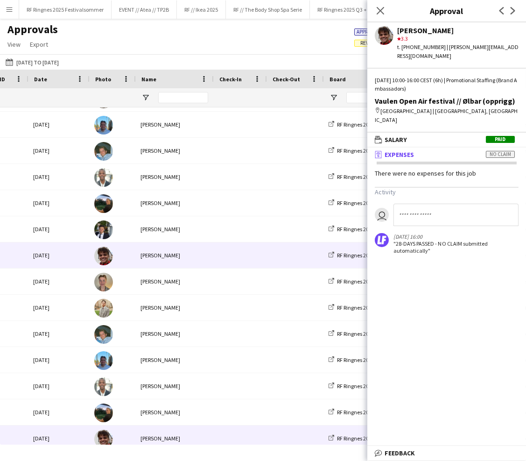
click at [207, 252] on div "[PERSON_NAME]" at bounding box center [174, 255] width 78 height 26
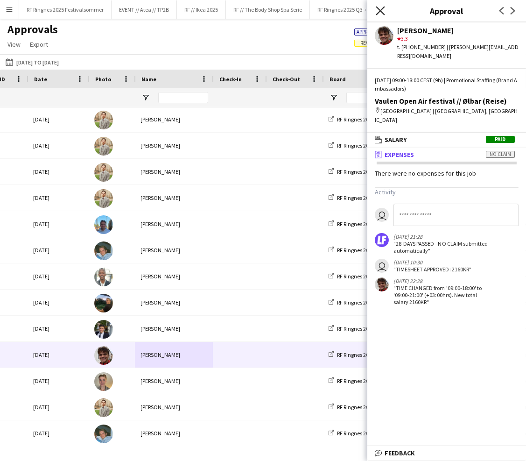
click at [380, 11] on icon at bounding box center [380, 10] width 9 height 9
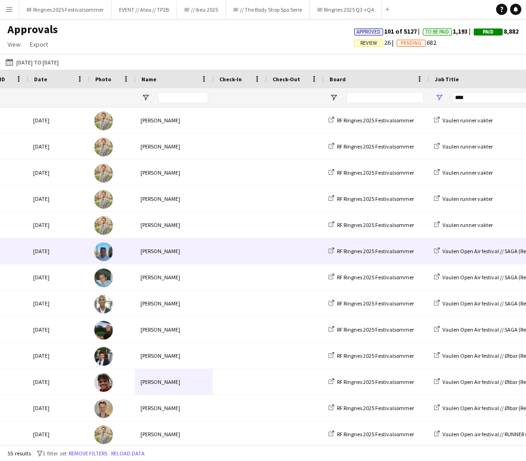
scroll to position [0, 0]
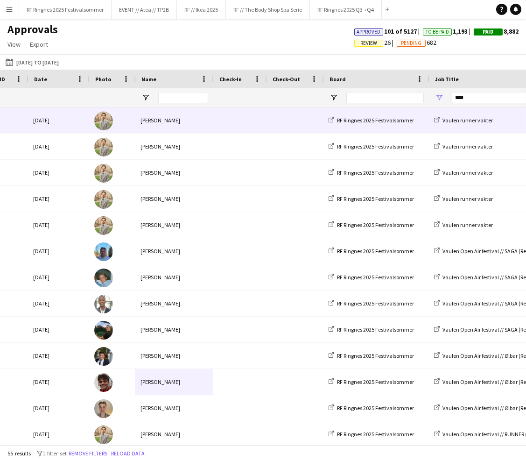
click at [265, 112] on div at bounding box center [239, 120] width 53 height 26
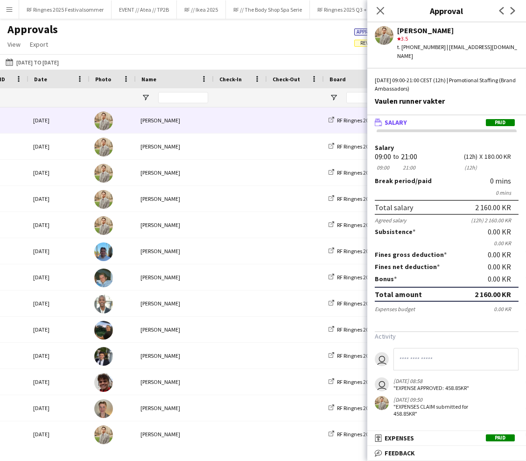
click at [387, 425] on mat-expansion-panel "wallet Salary Paid Salary 09:00 09:00 to 21:00 21:00 (12h) (12h) X 180.00 KR Br…" at bounding box center [446, 272] width 159 height 315
click at [388, 433] on span "Expenses" at bounding box center [399, 437] width 29 height 8
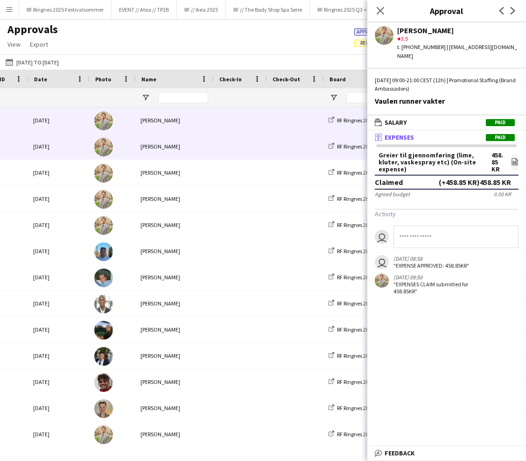
click at [256, 153] on span at bounding box center [239, 146] width 42 height 26
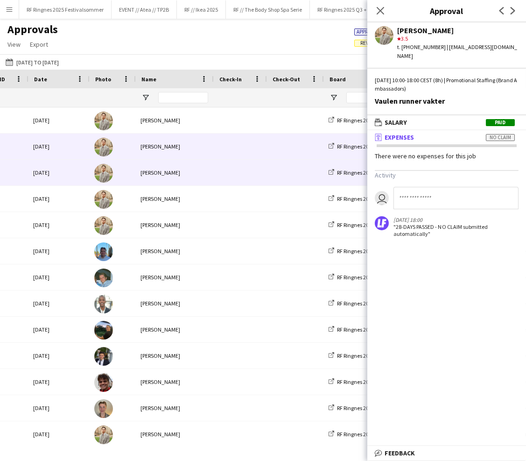
click at [256, 169] on span at bounding box center [239, 173] width 42 height 26
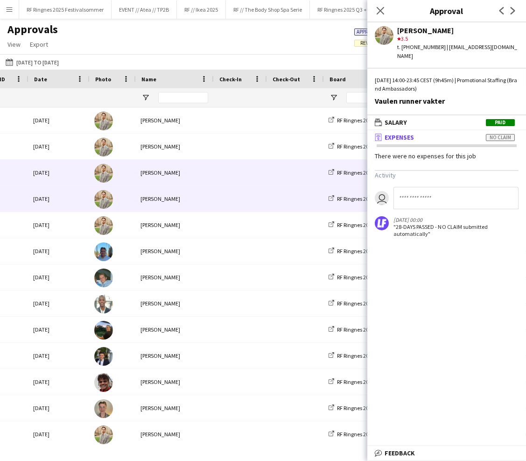
click at [254, 192] on span at bounding box center [239, 199] width 42 height 26
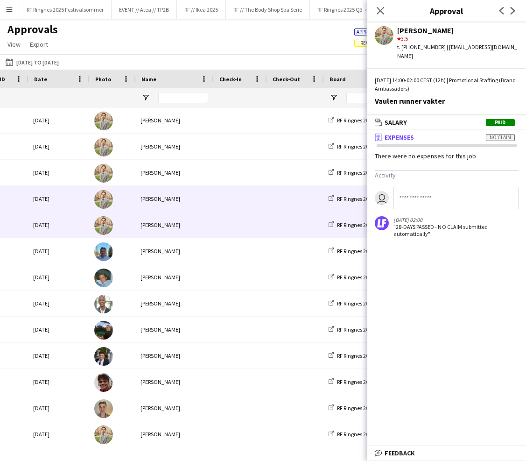
click at [256, 225] on span at bounding box center [239, 225] width 42 height 26
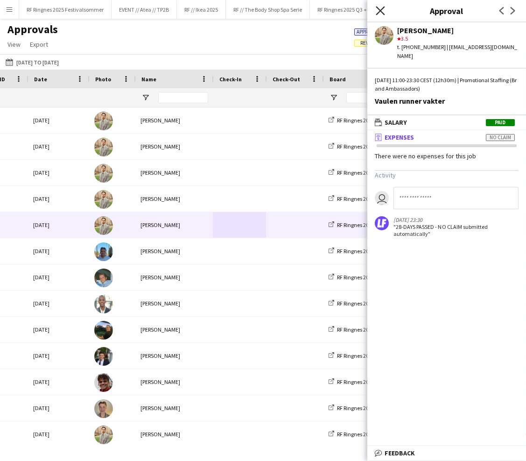
click at [378, 13] on icon at bounding box center [380, 10] width 9 height 9
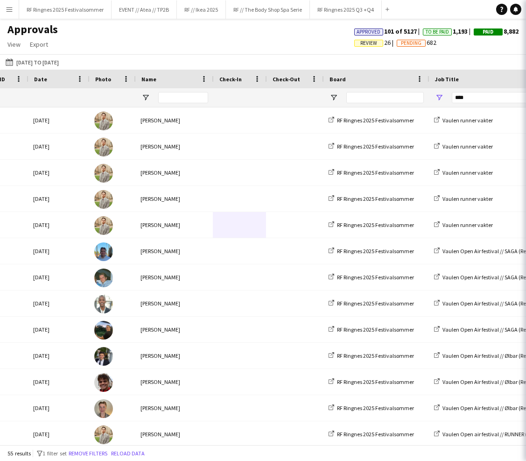
click at [314, 28] on div "Approvals View Customise view Customise filters Reset Filters Reset View Reset …" at bounding box center [263, 38] width 526 height 32
